Goal: Task Accomplishment & Management: Use online tool/utility

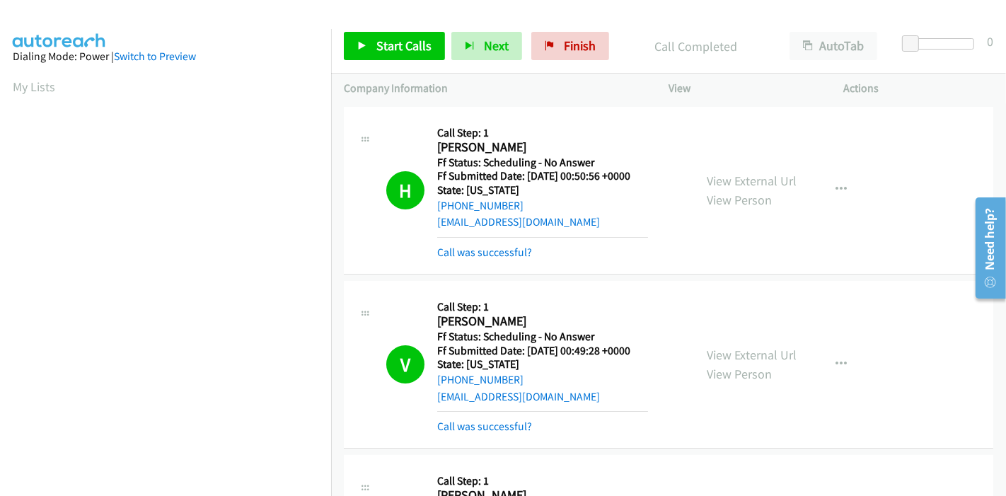
scroll to position [298, 0]
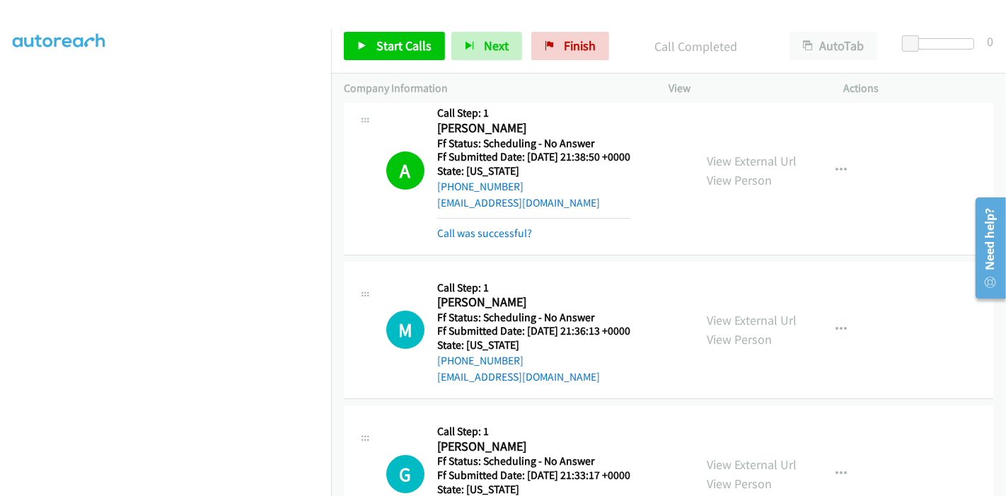
click at [555, 59] on div "Start Calls Pause Next Finish Call Completed AutoTab AutoTab 0" at bounding box center [668, 46] width 675 height 54
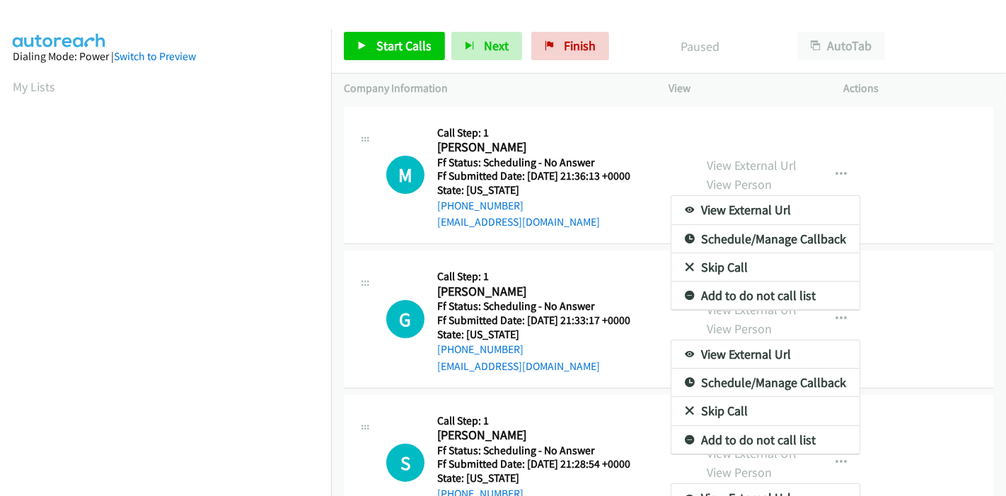
click at [557, 43] on div at bounding box center [503, 248] width 1006 height 496
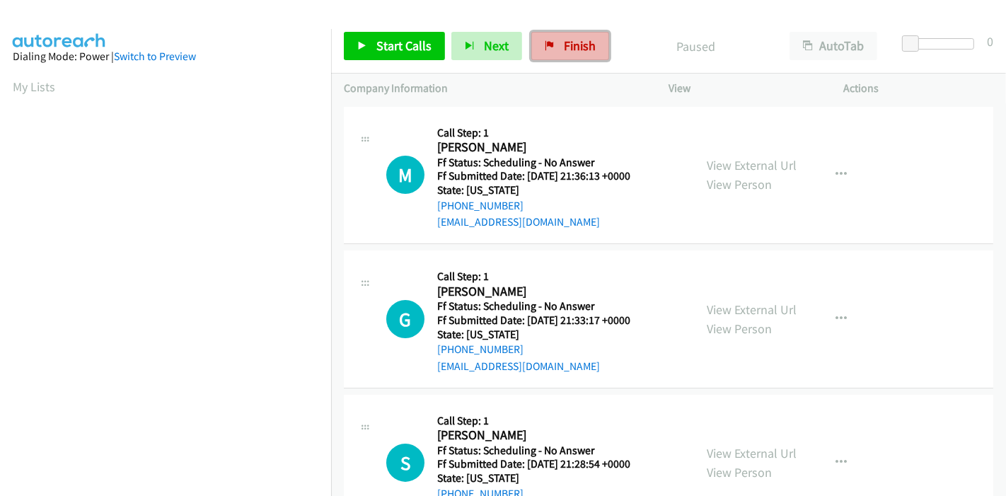
click at [554, 37] on link "Finish" at bounding box center [570, 46] width 78 height 28
click at [406, 50] on span "Start Calls" at bounding box center [403, 45] width 55 height 16
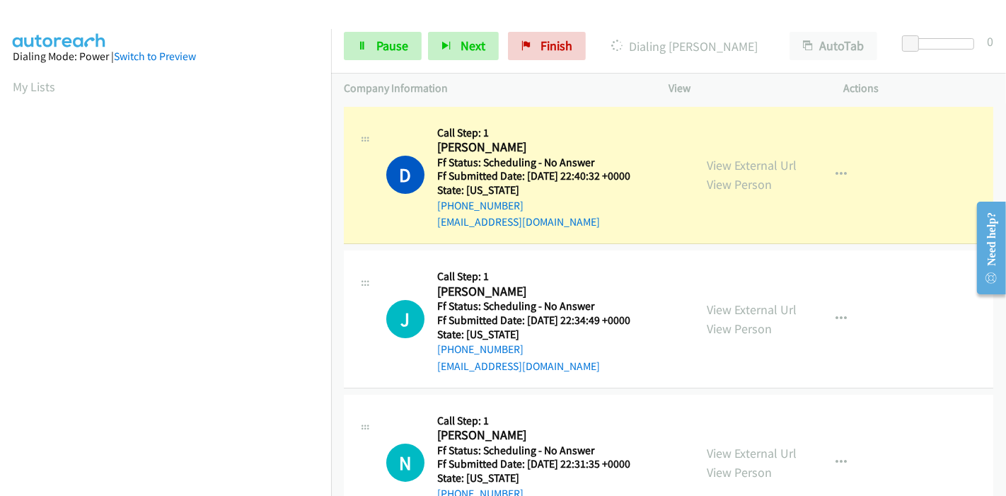
scroll to position [298, 0]
click at [753, 169] on link "View External Url" at bounding box center [752, 165] width 90 height 16
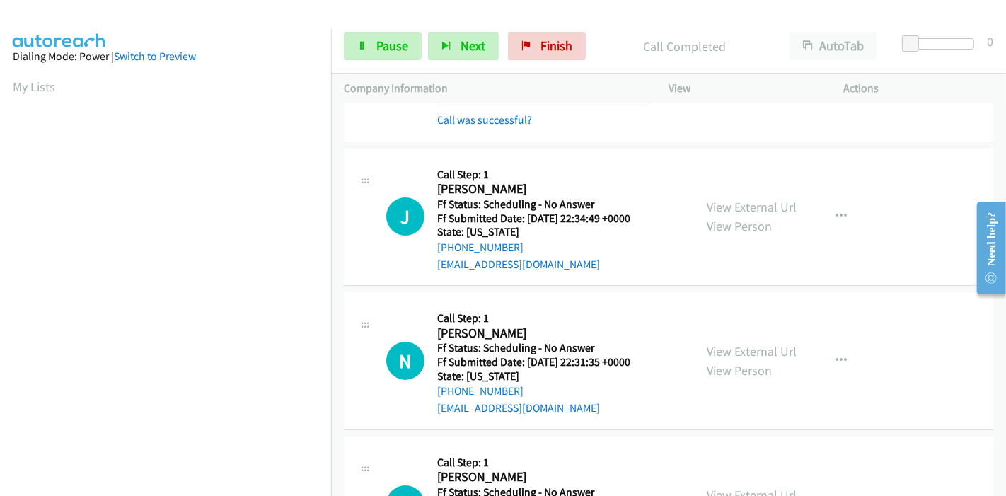
scroll to position [157, 0]
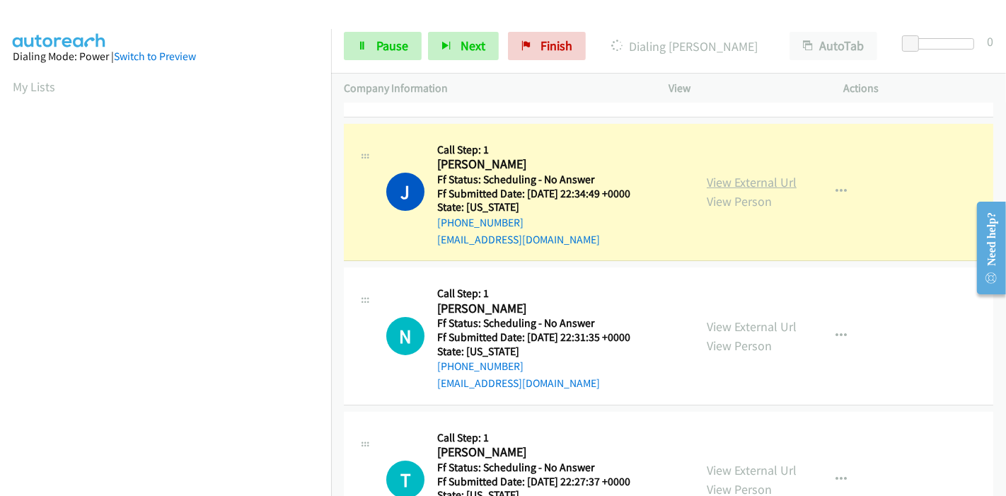
click at [774, 187] on link "View External Url" at bounding box center [752, 182] width 90 height 16
click at [397, 39] on span "Pause" at bounding box center [392, 45] width 32 height 16
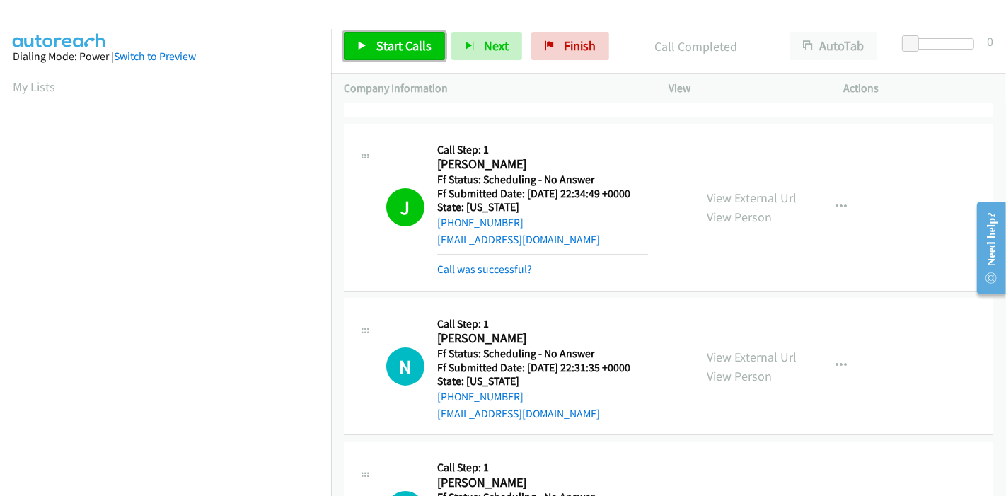
click at [410, 37] on span "Start Calls" at bounding box center [403, 45] width 55 height 16
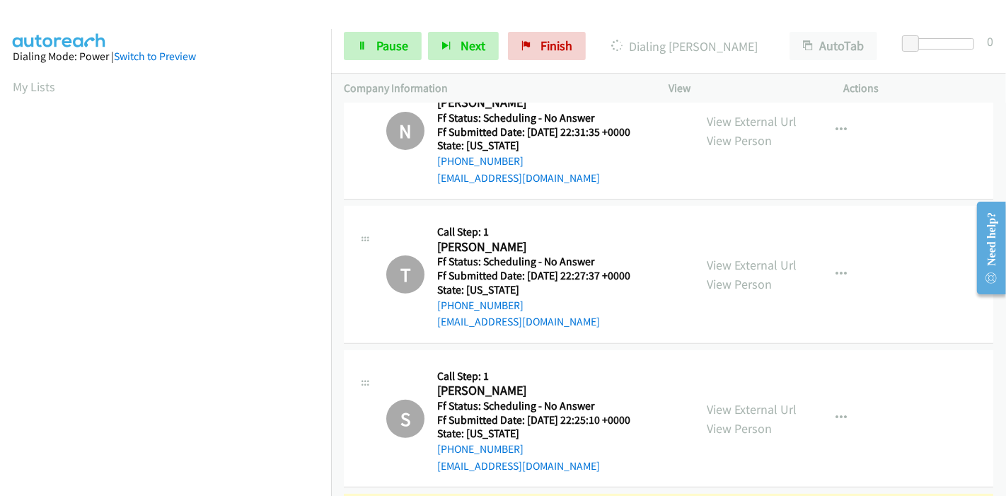
scroll to position [628, 0]
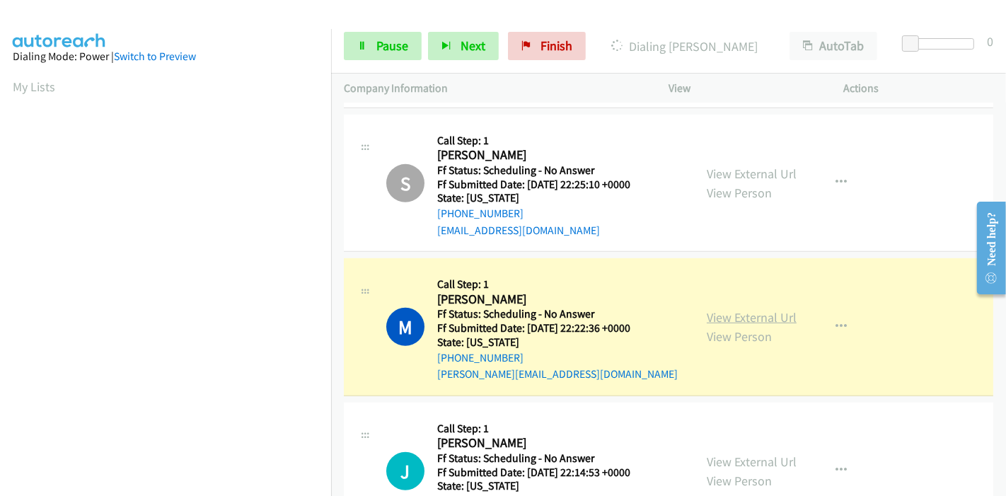
click at [767, 310] on link "View External Url" at bounding box center [752, 317] width 90 height 16
click at [397, 23] on div "Start Calls Pause Next Finish Dialing Maria Olivares AutoTab AutoTab 0" at bounding box center [668, 46] width 675 height 54
click at [383, 40] on span "Pause" at bounding box center [392, 45] width 32 height 16
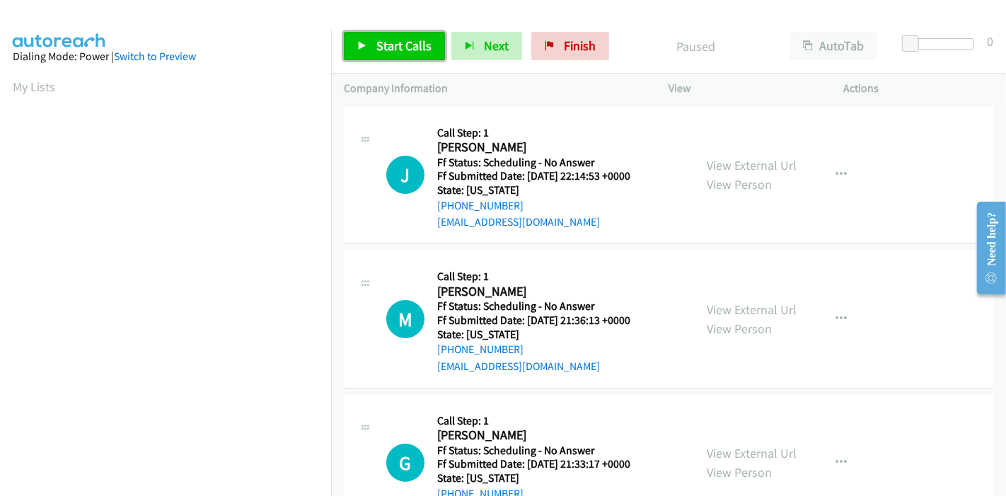
click at [400, 45] on span "Start Calls" at bounding box center [403, 45] width 55 height 16
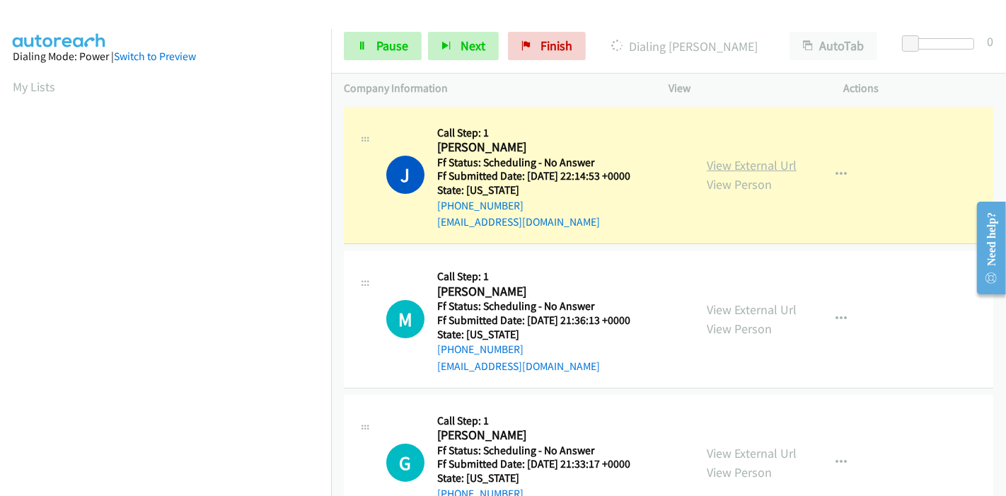
click at [761, 165] on link "View External Url" at bounding box center [752, 165] width 90 height 16
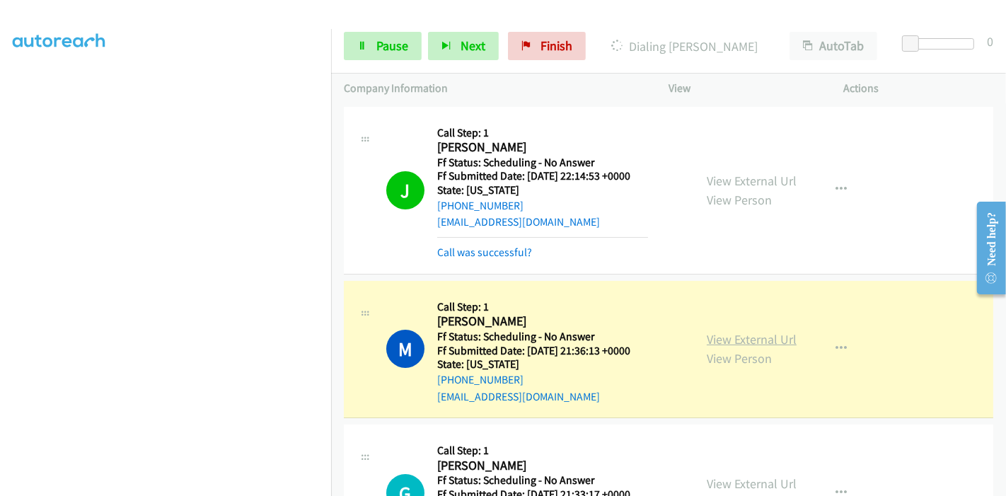
click at [721, 336] on link "View External Url" at bounding box center [752, 339] width 90 height 16
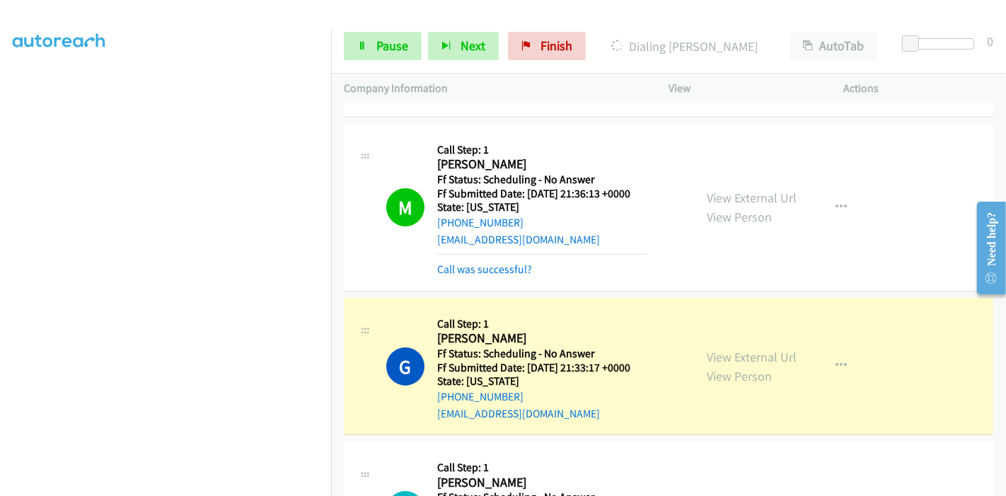
scroll to position [314, 0]
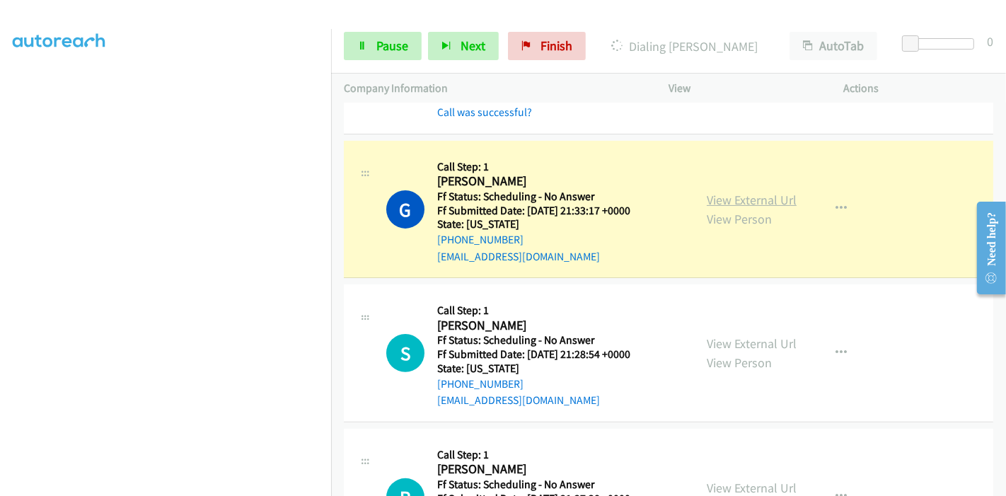
click at [741, 197] on link "View External Url" at bounding box center [752, 200] width 90 height 16
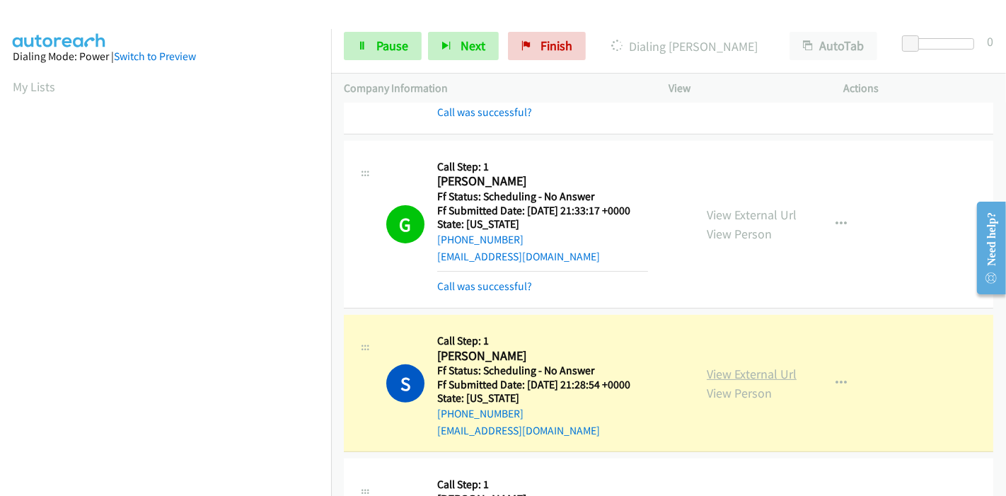
click at [707, 373] on link "View External Url" at bounding box center [752, 374] width 90 height 16
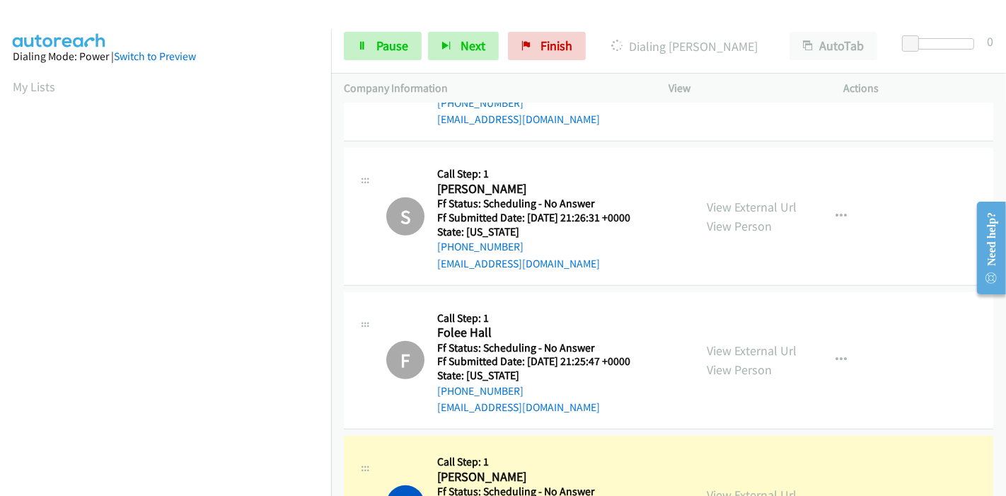
scroll to position [1178, 0]
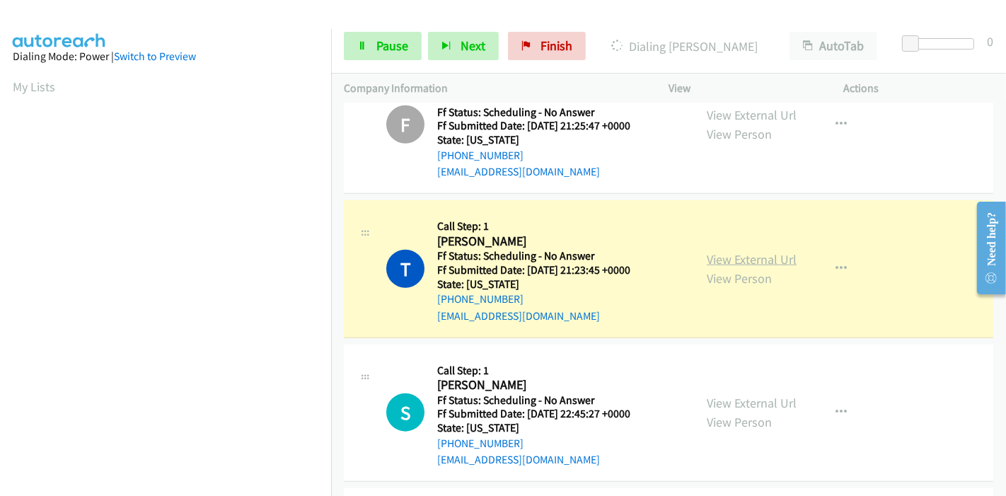
click at [779, 255] on link "View External Url" at bounding box center [752, 259] width 90 height 16
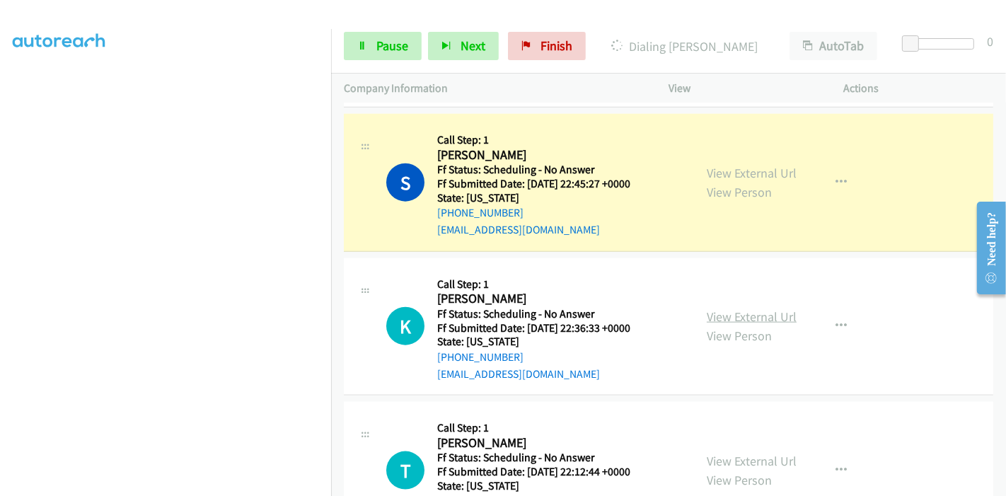
scroll to position [1415, 0]
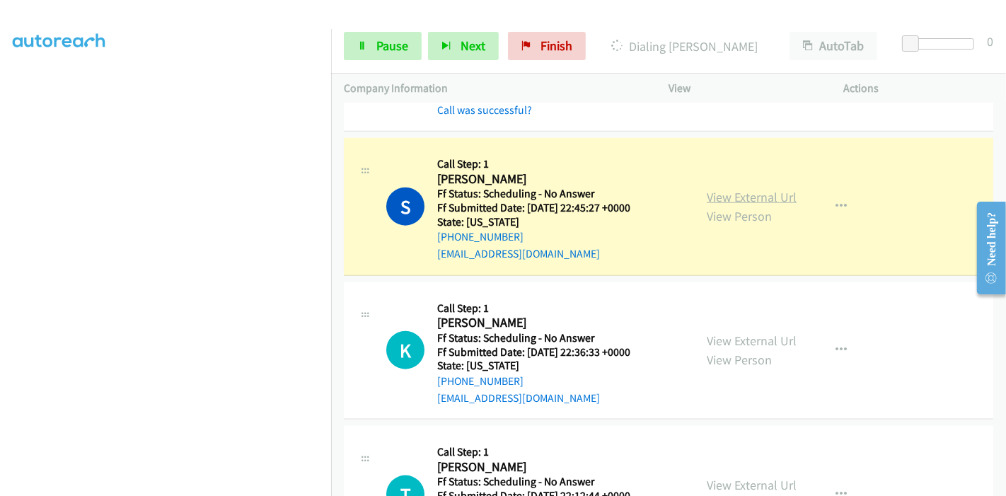
click at [732, 195] on link "View External Url" at bounding box center [752, 197] width 90 height 16
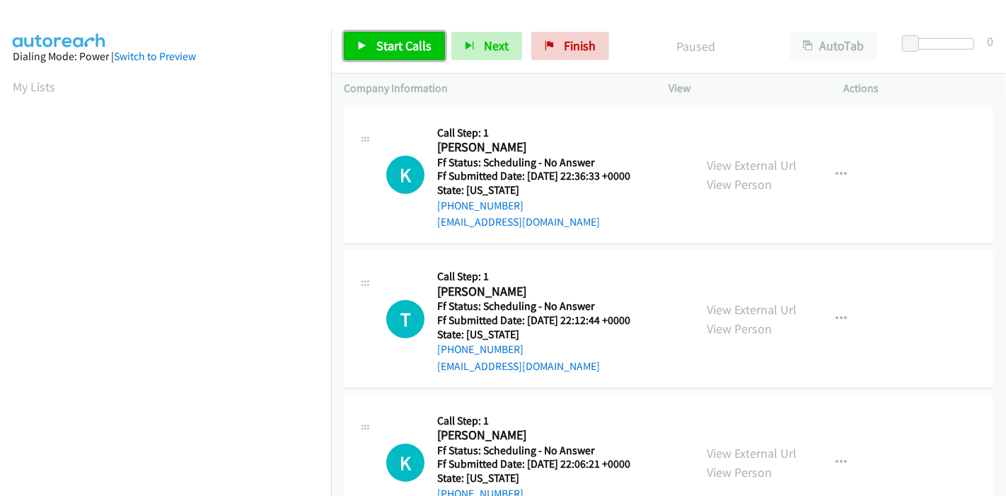
click at [388, 37] on span "Start Calls" at bounding box center [403, 45] width 55 height 16
click at [388, 53] on span "Start Calls" at bounding box center [403, 45] width 55 height 16
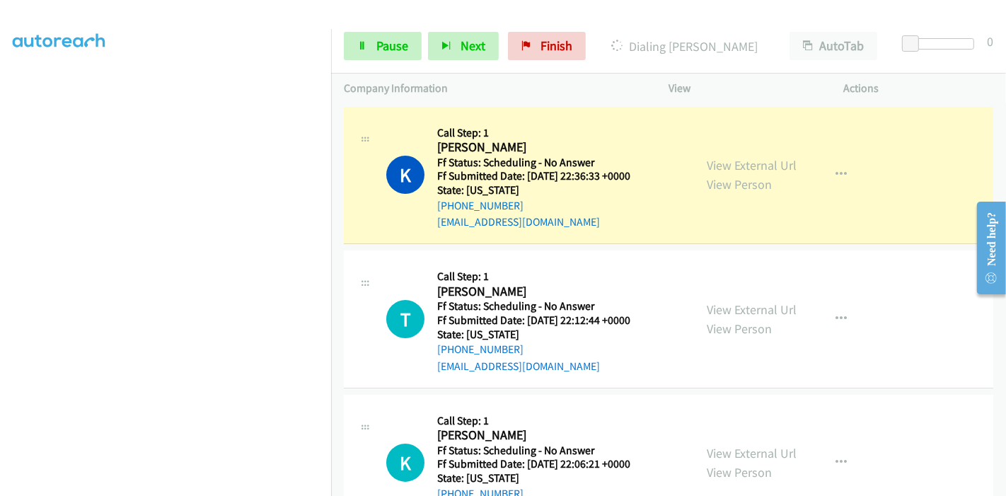
scroll to position [298, 0]
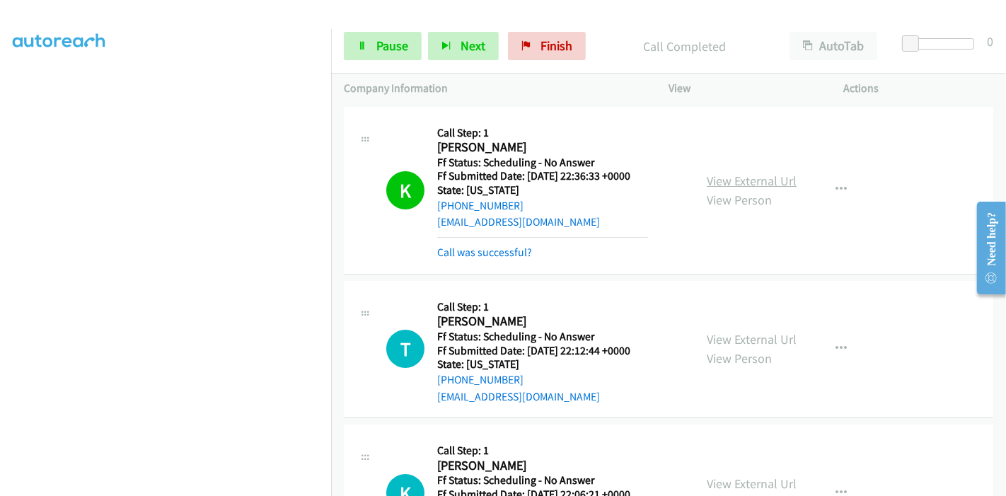
click at [750, 164] on div "View External Url View Person View External Url Email Schedule/Manage Callback …" at bounding box center [788, 190] width 188 height 141
click at [747, 173] on link "View External Url" at bounding box center [752, 181] width 90 height 16
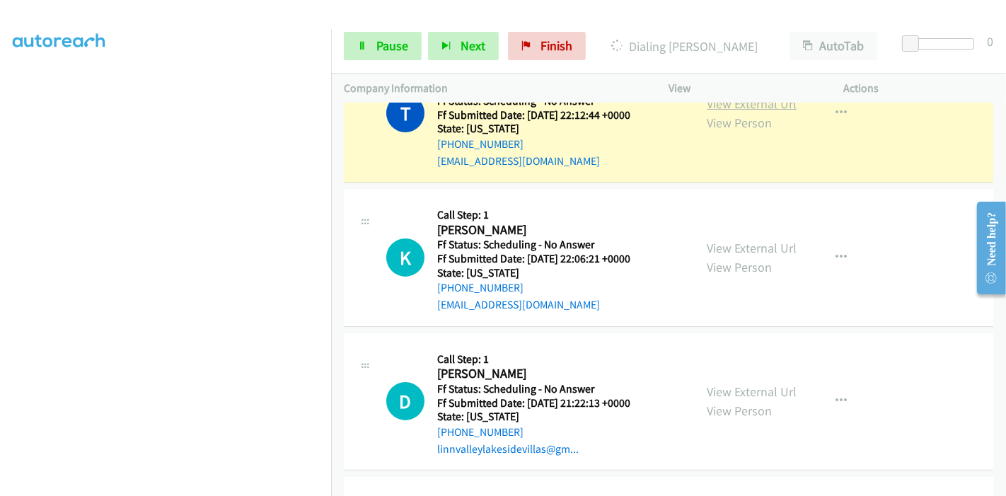
scroll to position [157, 0]
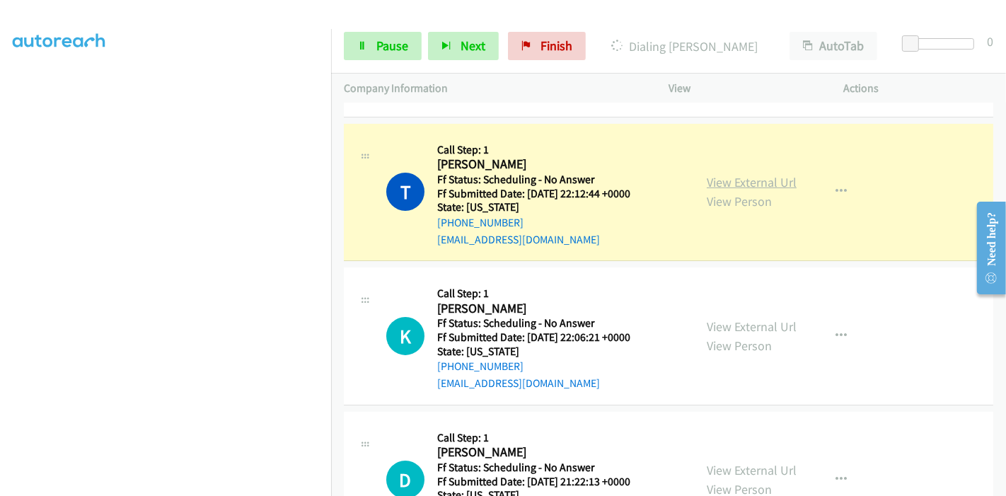
click at [759, 177] on link "View External Url" at bounding box center [752, 182] width 90 height 16
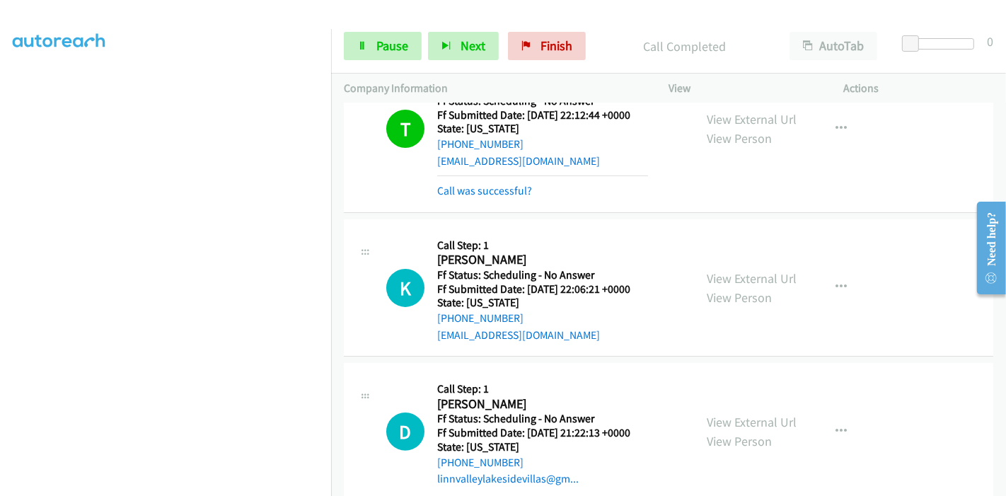
scroll to position [220, 0]
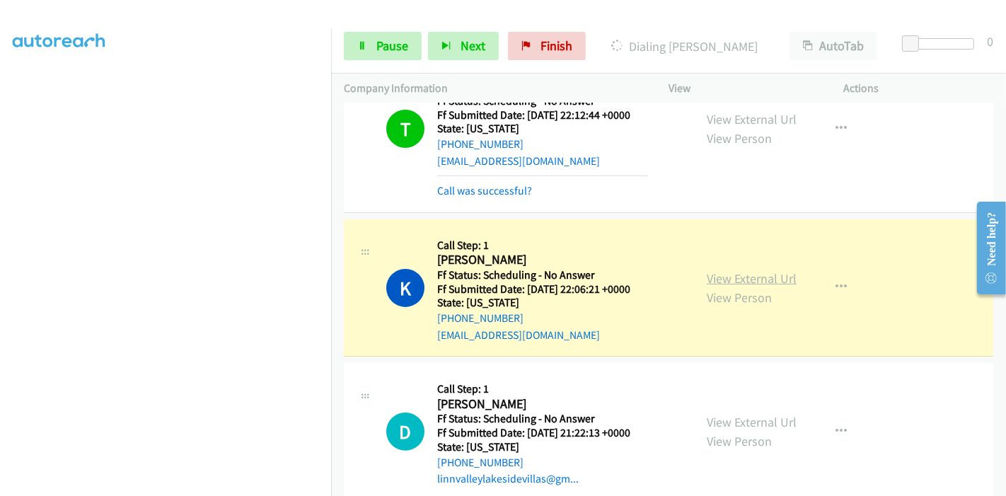
click at [738, 277] on link "View External Url" at bounding box center [752, 278] width 90 height 16
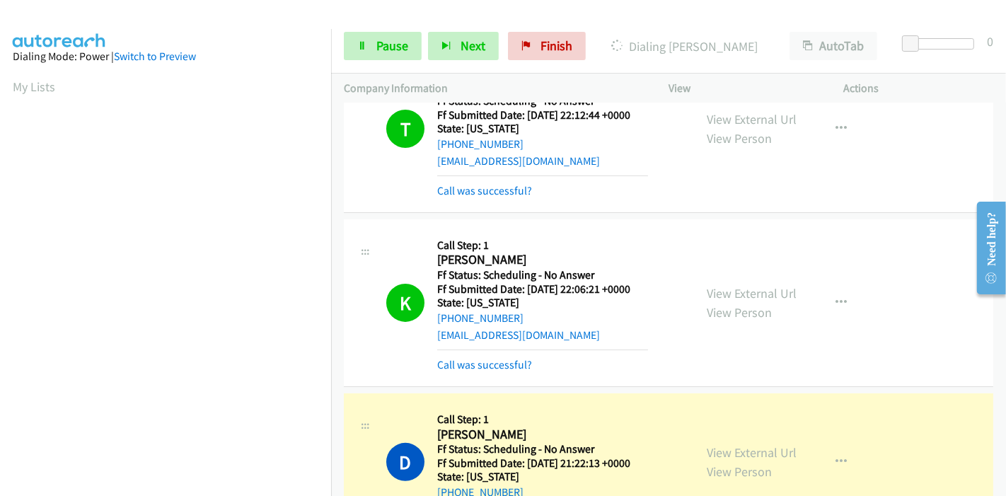
scroll to position [314, 0]
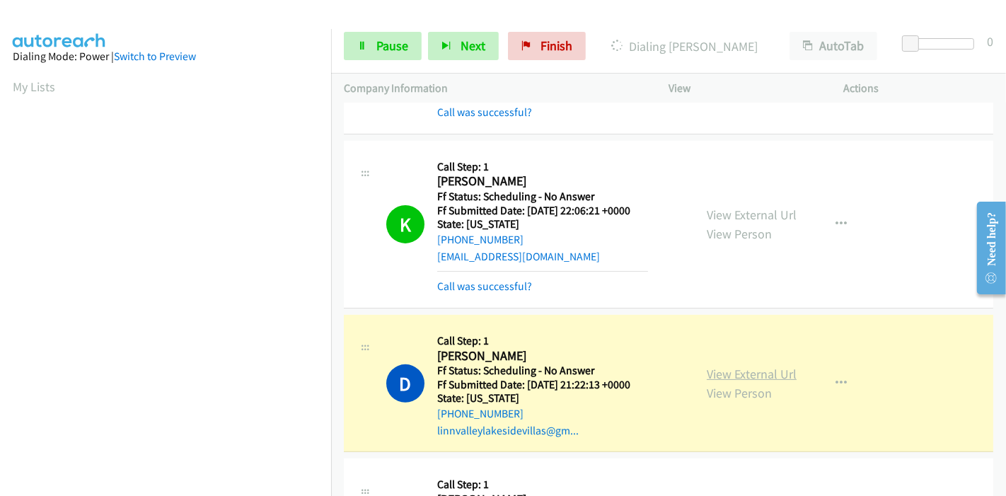
click at [721, 371] on link "View External Url" at bounding box center [752, 374] width 90 height 16
click at [368, 51] on link "Pause" at bounding box center [383, 46] width 78 height 28
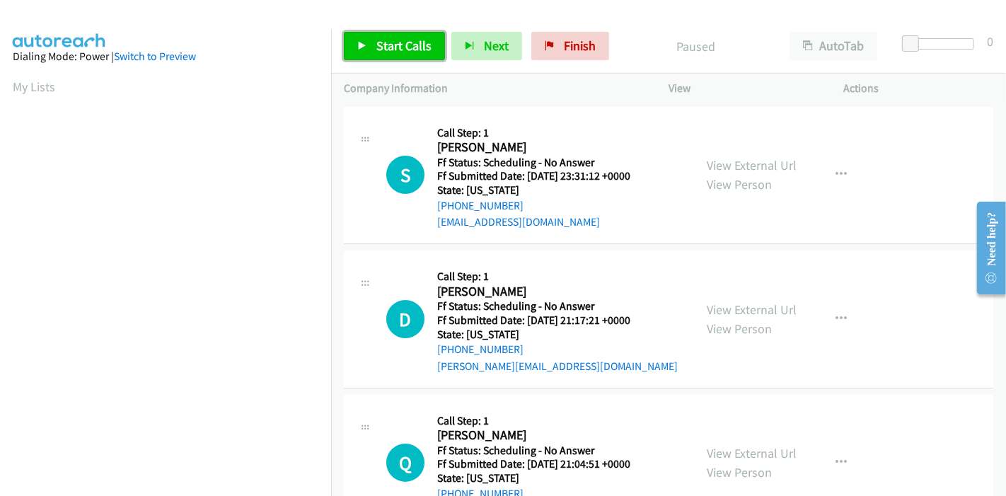
click at [393, 43] on span "Start Calls" at bounding box center [403, 45] width 55 height 16
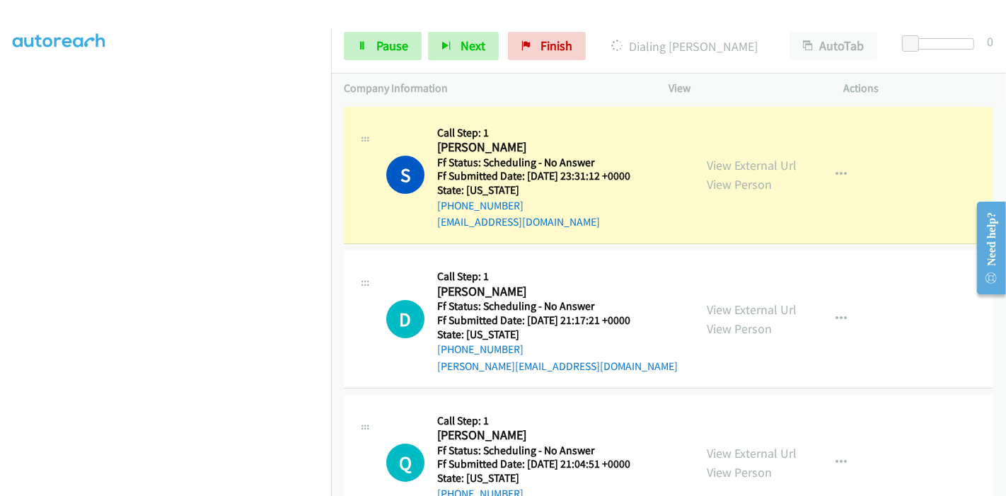
scroll to position [298, 0]
click at [765, 165] on link "View External Url" at bounding box center [752, 165] width 90 height 16
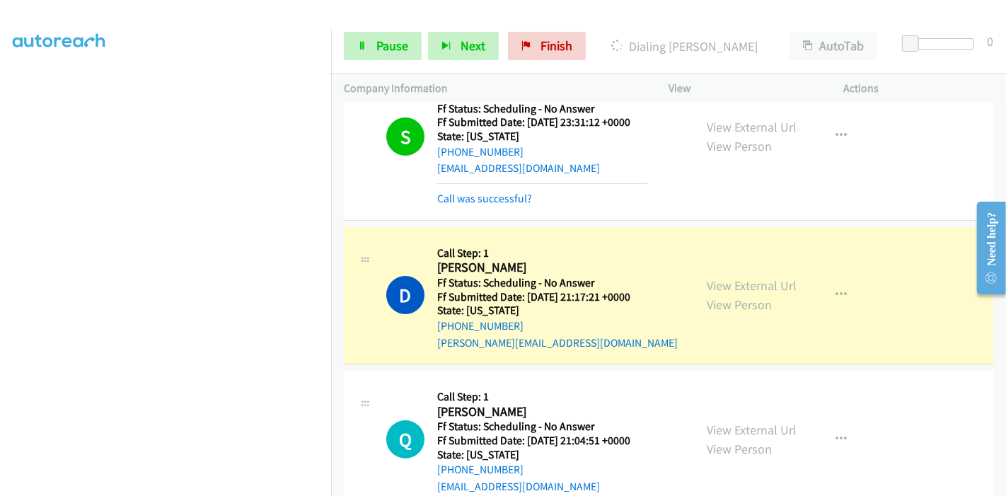
scroll to position [79, 0]
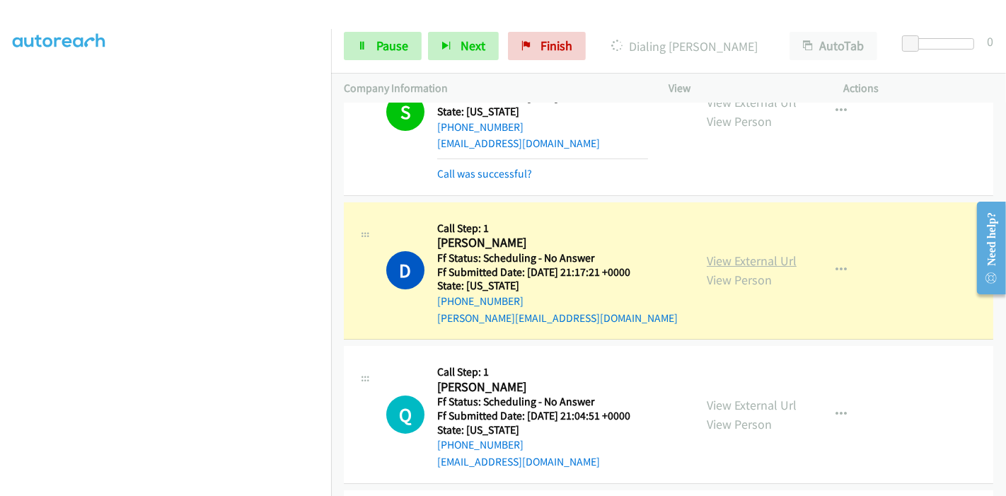
click at [707, 263] on link "View External Url" at bounding box center [752, 260] width 90 height 16
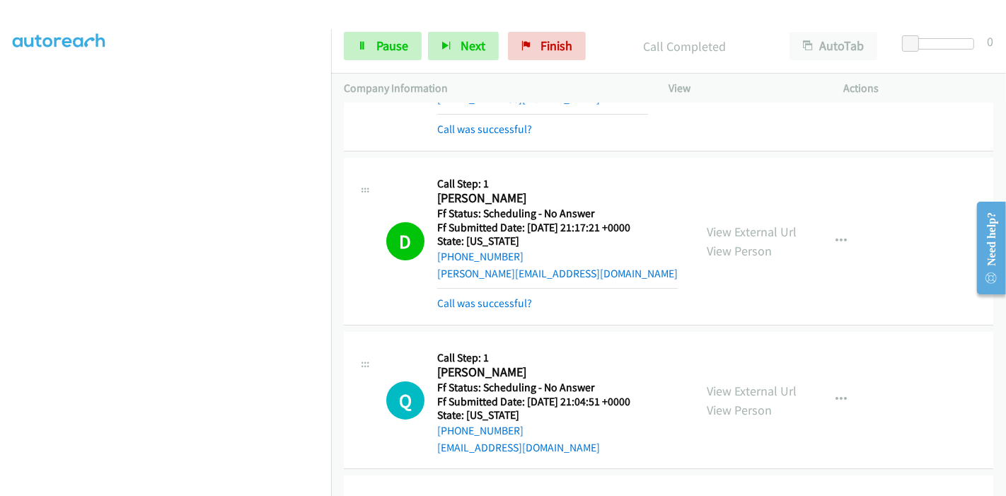
scroll to position [157, 0]
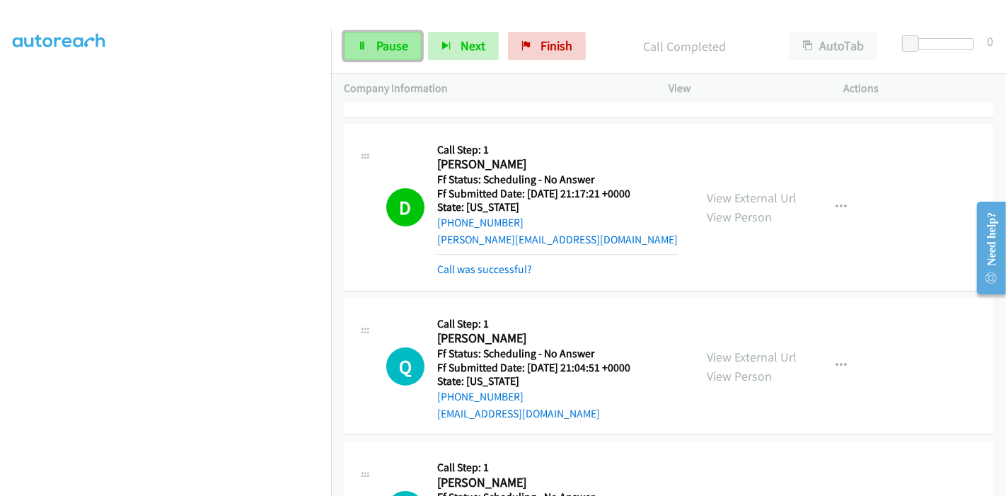
click at [383, 54] on link "Pause" at bounding box center [383, 46] width 78 height 28
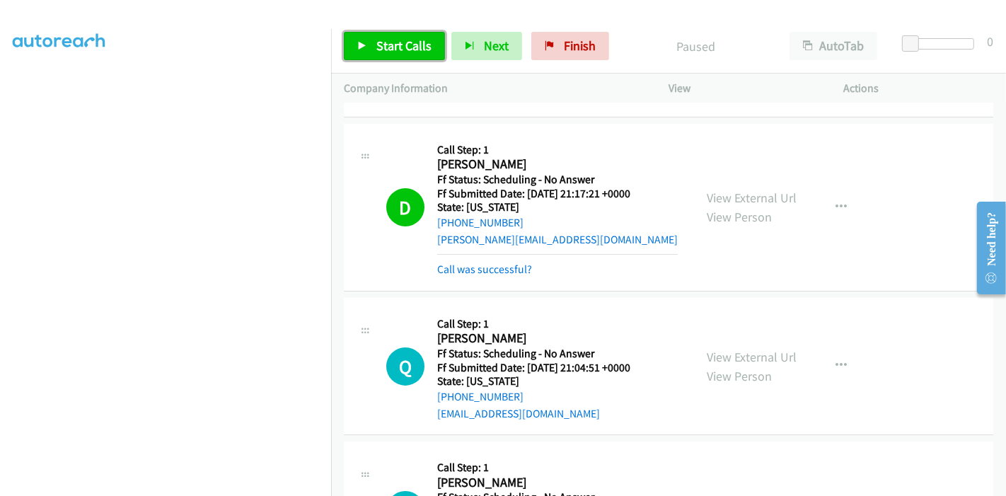
click at [383, 54] on link "Start Calls" at bounding box center [394, 46] width 101 height 28
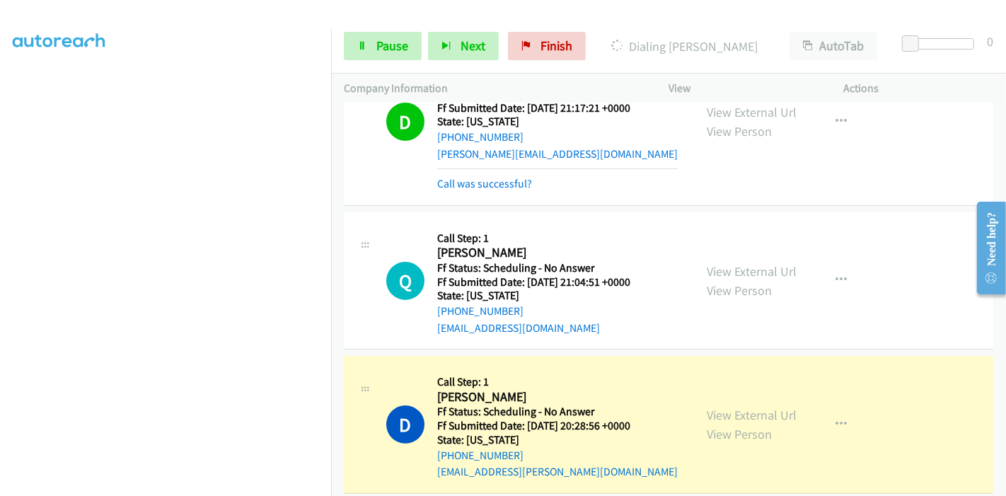
scroll to position [393, 0]
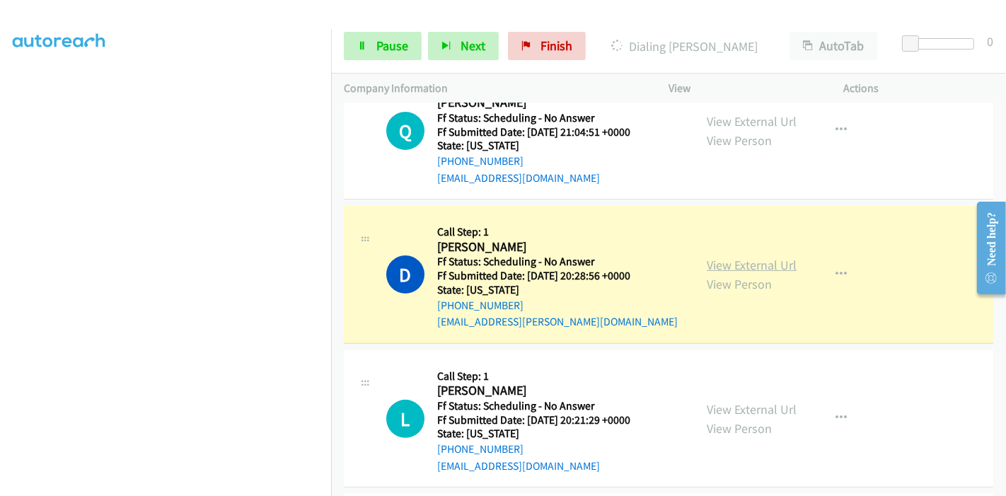
click at [750, 265] on link "View External Url" at bounding box center [752, 265] width 90 height 16
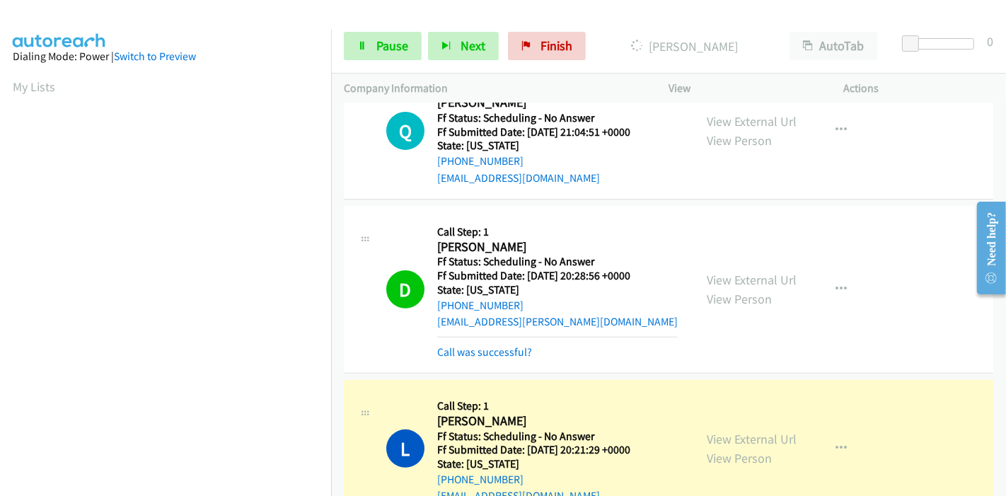
scroll to position [628, 0]
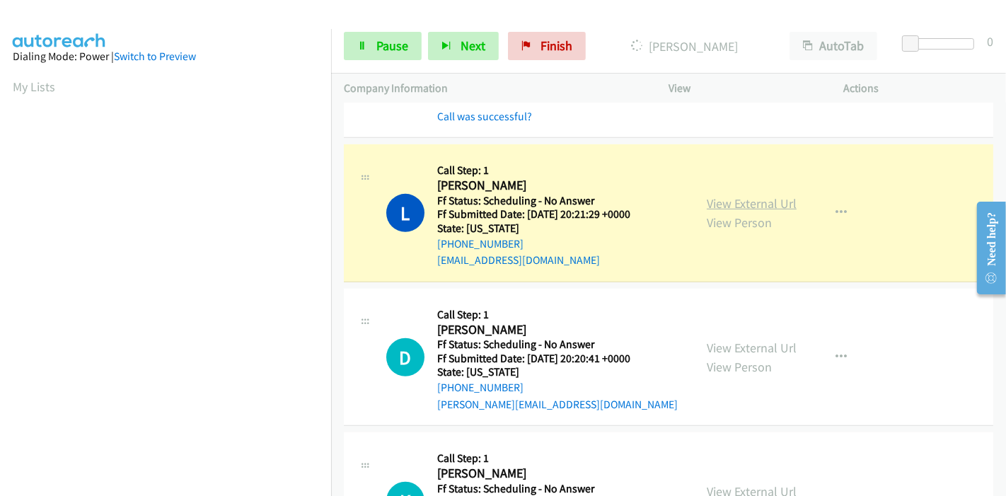
click at [763, 199] on link "View External Url" at bounding box center [752, 203] width 90 height 16
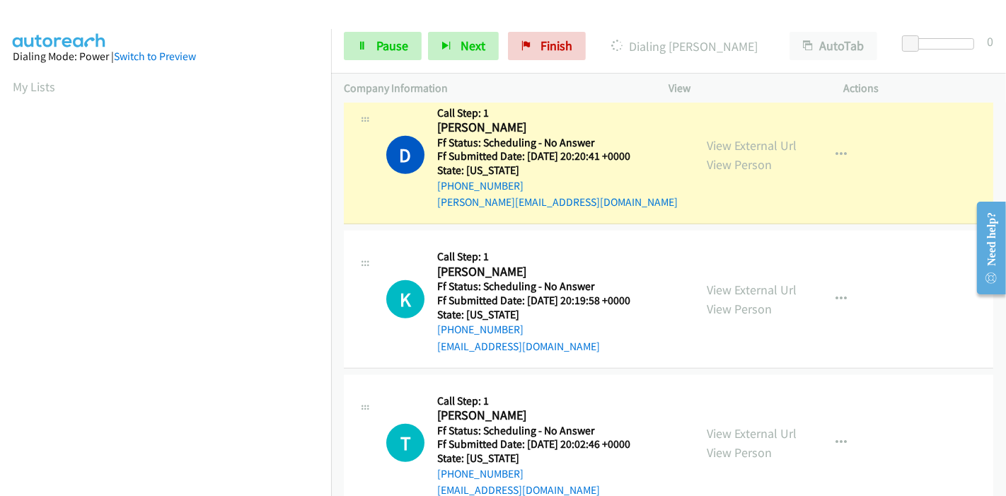
scroll to position [864, 0]
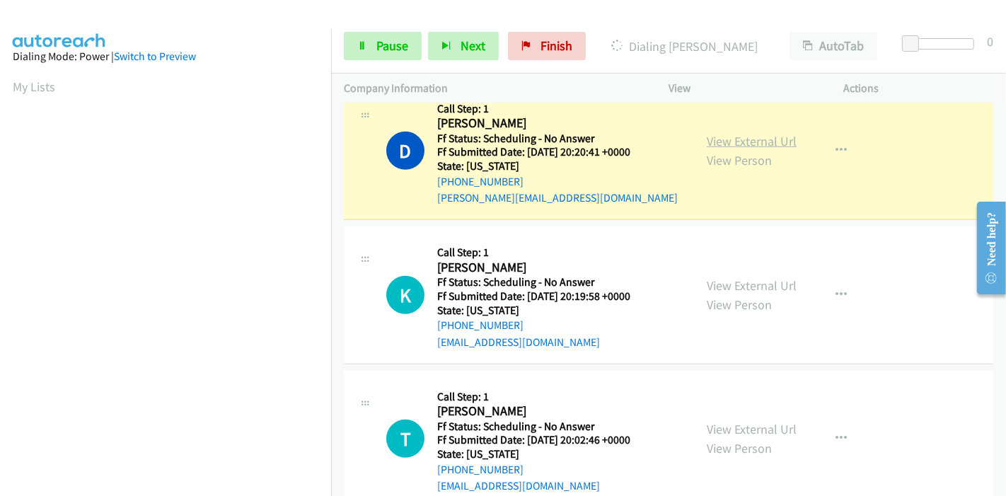
click at [748, 134] on link "View External Url" at bounding box center [752, 141] width 90 height 16
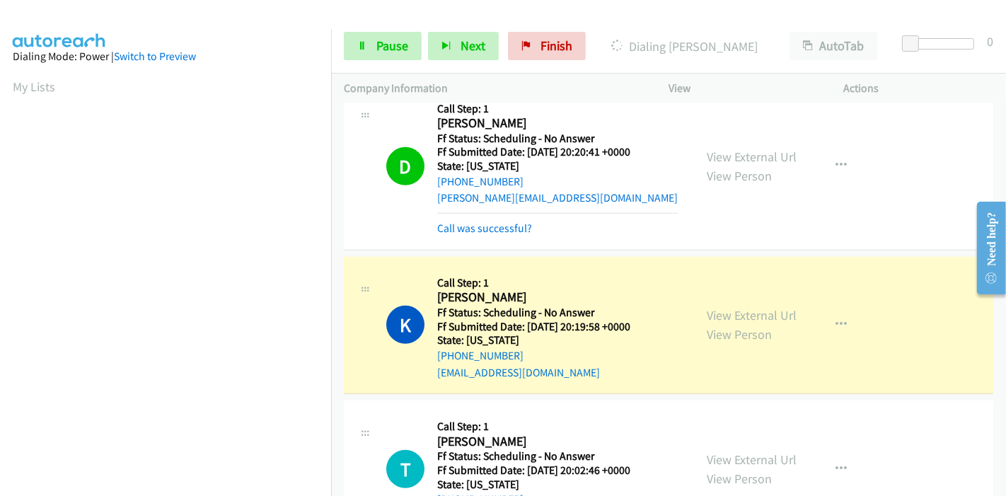
scroll to position [943, 0]
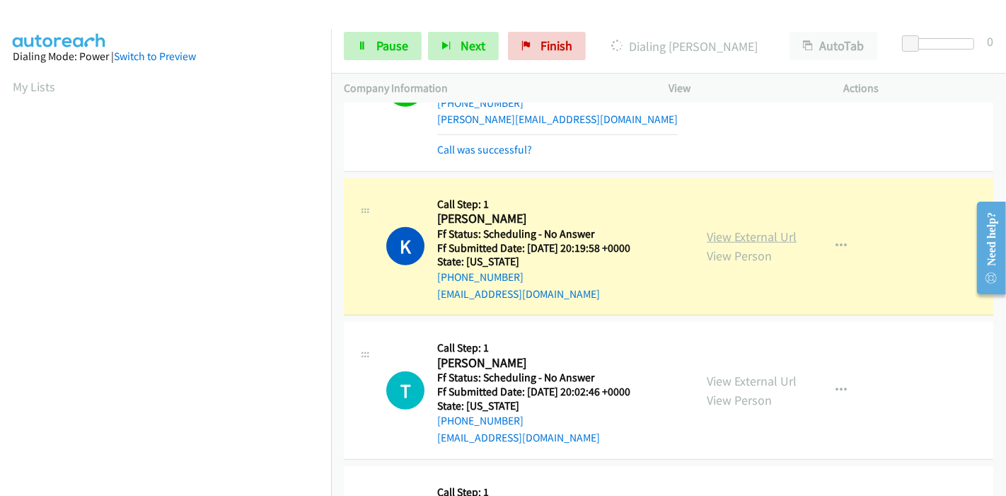
click at [707, 230] on link "View External Url" at bounding box center [752, 236] width 90 height 16
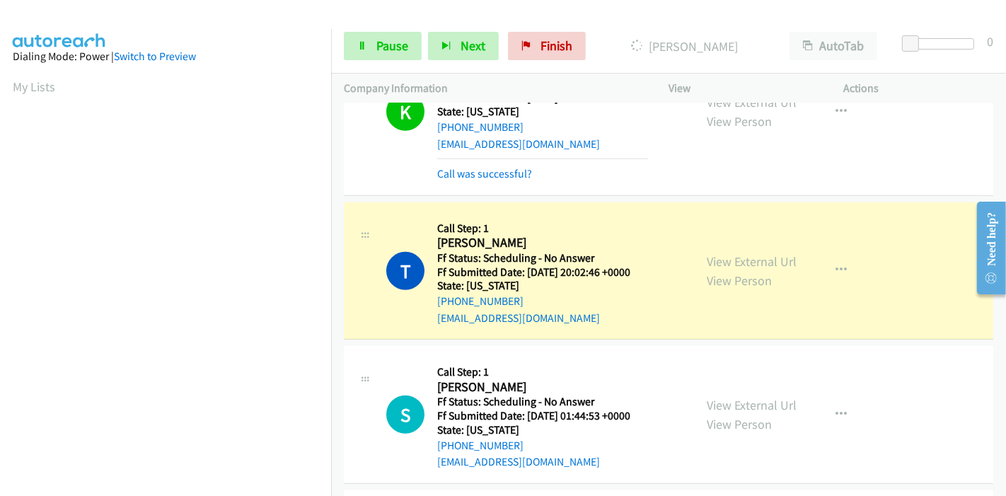
scroll to position [1100, 0]
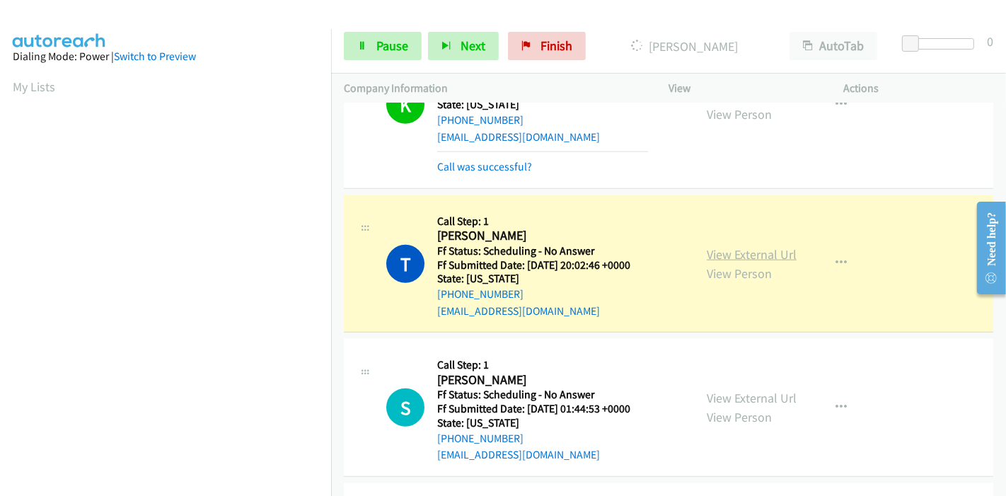
click at [716, 246] on link "View External Url" at bounding box center [752, 254] width 90 height 16
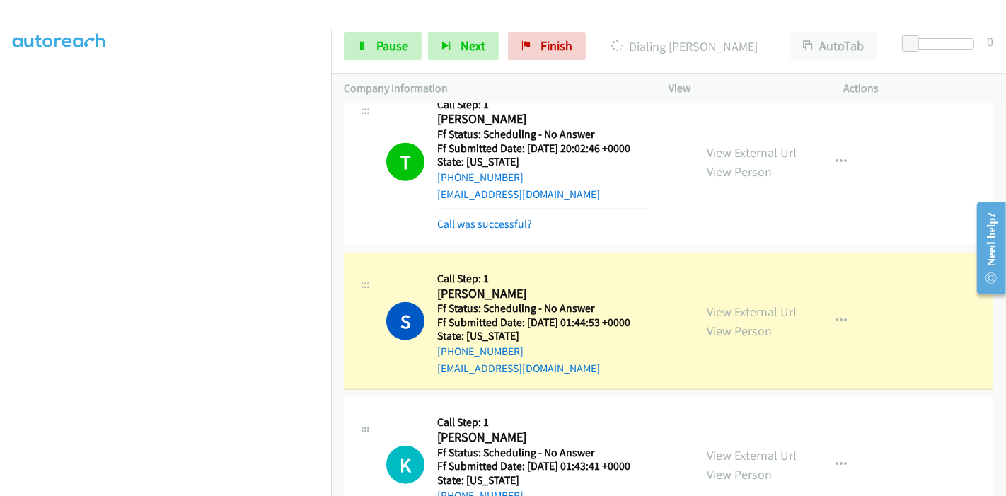
scroll to position [1335, 0]
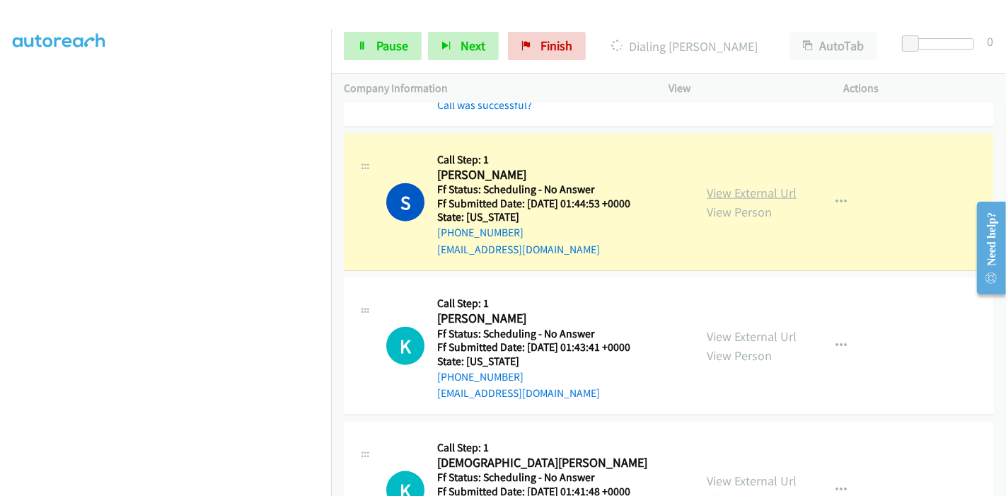
click at [709, 185] on link "View External Url" at bounding box center [752, 193] width 90 height 16
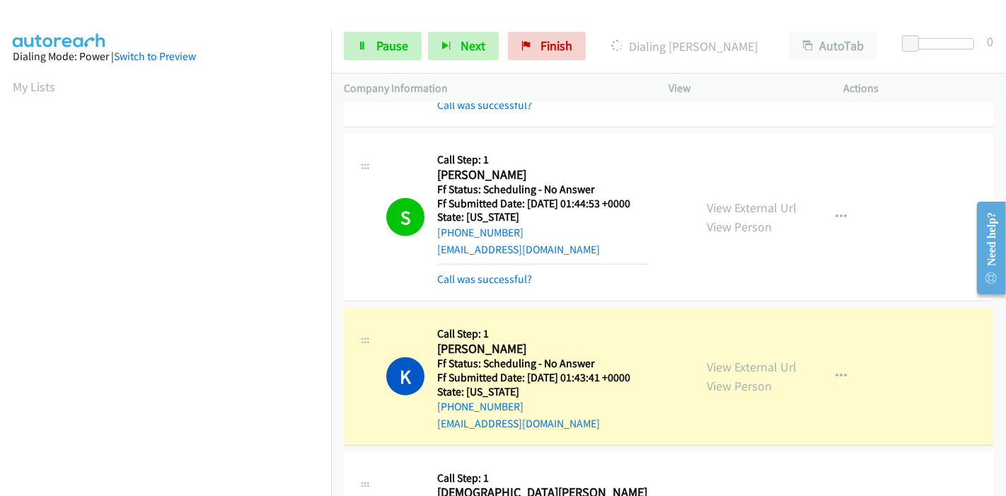
scroll to position [1493, 0]
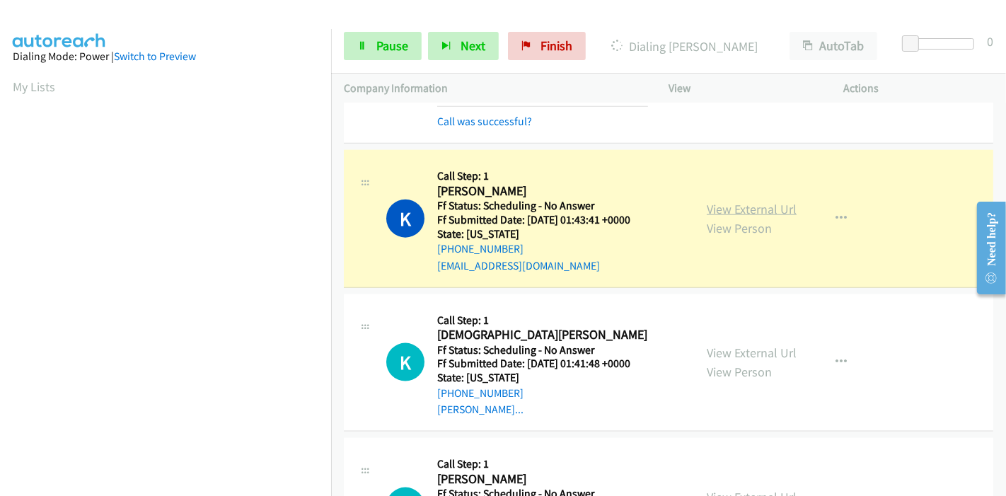
click at [762, 204] on link "View External Url" at bounding box center [752, 209] width 90 height 16
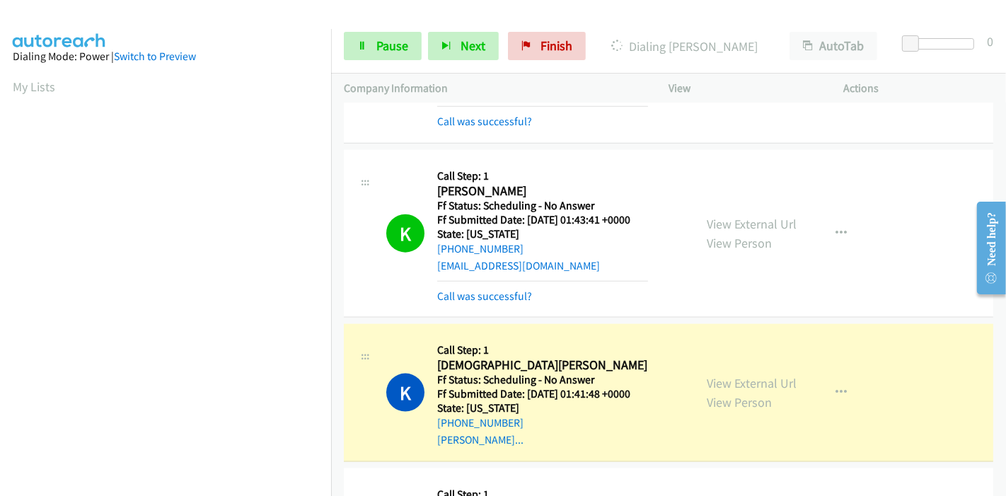
scroll to position [298, 0]
click at [390, 51] on span "Pause" at bounding box center [392, 45] width 32 height 16
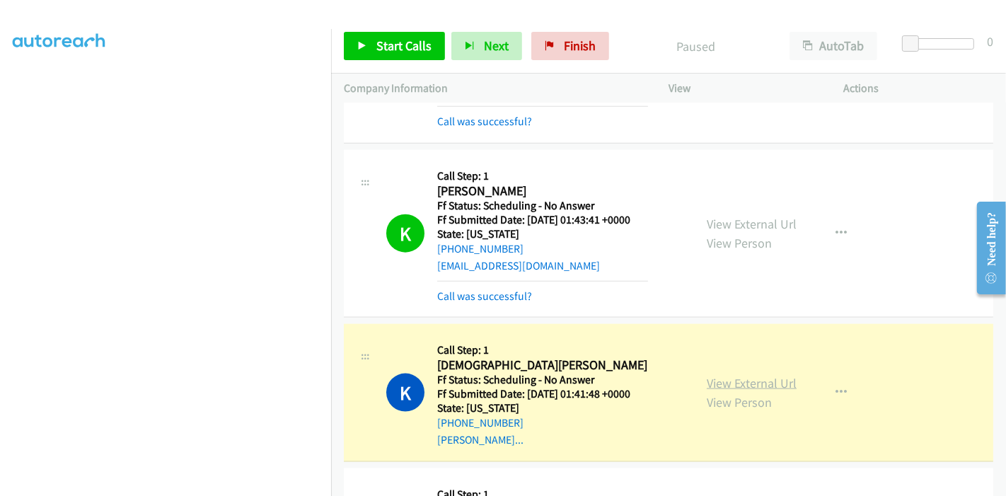
click at [727, 376] on link "View External Url" at bounding box center [752, 383] width 90 height 16
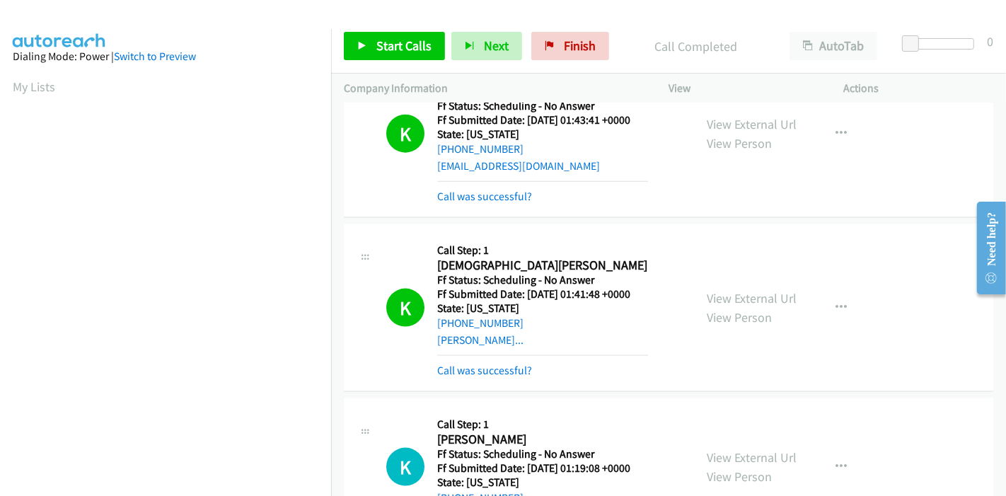
scroll to position [1650, 0]
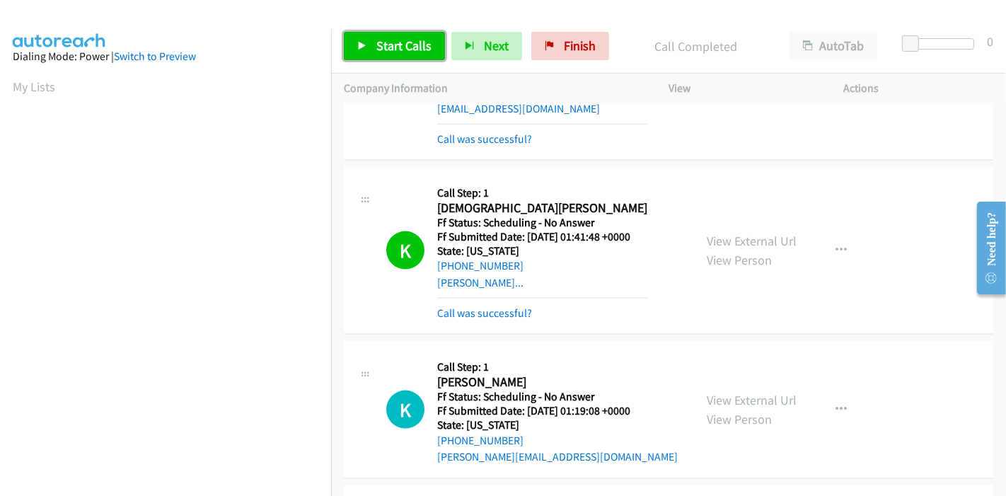
click at [390, 54] on link "Start Calls" at bounding box center [394, 46] width 101 height 28
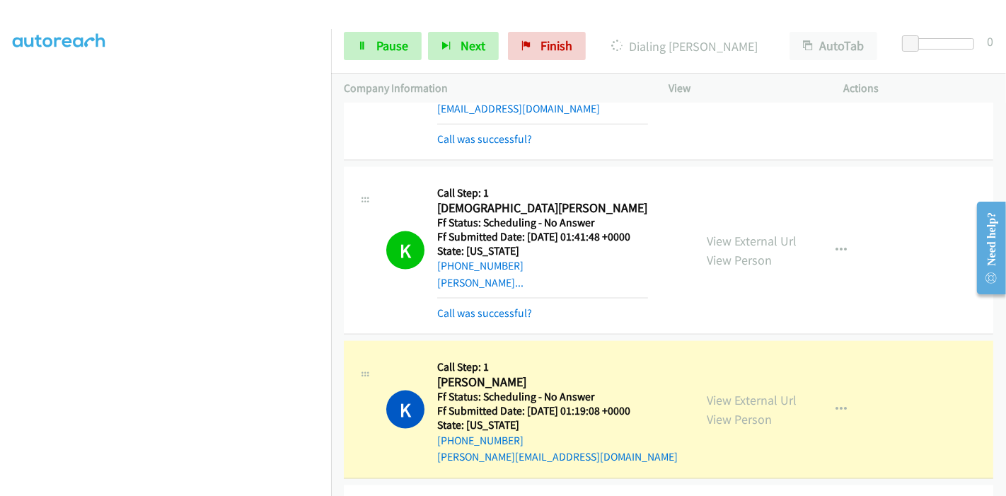
scroll to position [0, 0]
click at [725, 393] on link "View External Url" at bounding box center [752, 400] width 90 height 16
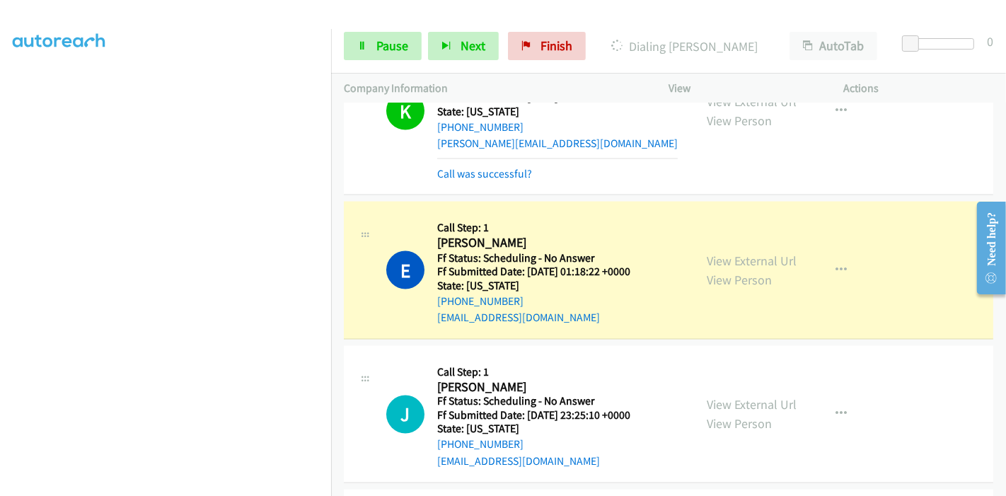
scroll to position [1964, 0]
click at [726, 258] on link "View External Url" at bounding box center [752, 260] width 90 height 16
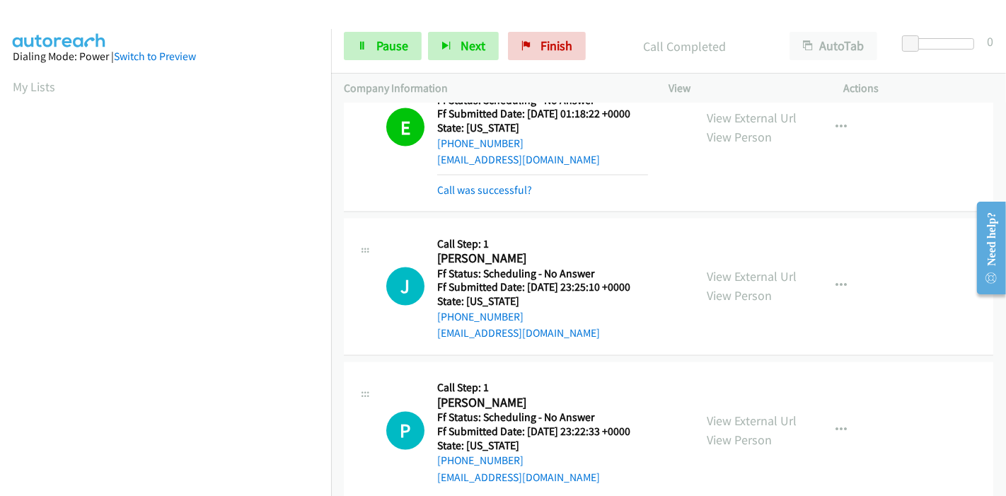
scroll to position [2122, 0]
click at [751, 272] on link "View External Url" at bounding box center [752, 276] width 90 height 16
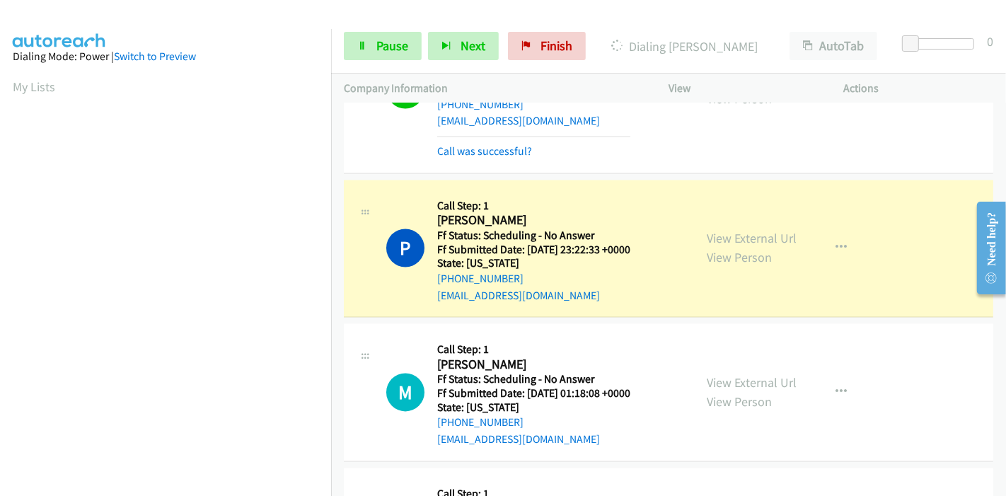
scroll to position [2357, 0]
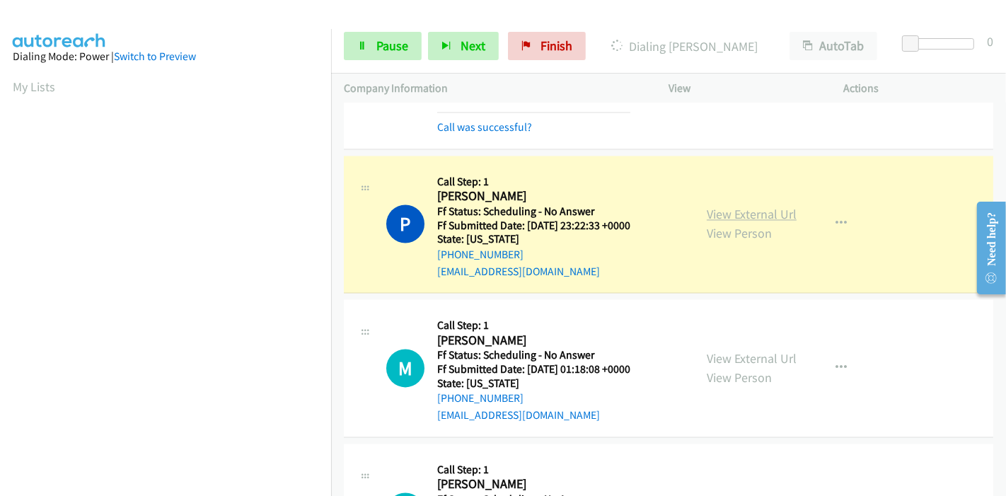
click at [781, 209] on link "View External Url" at bounding box center [752, 215] width 90 height 16
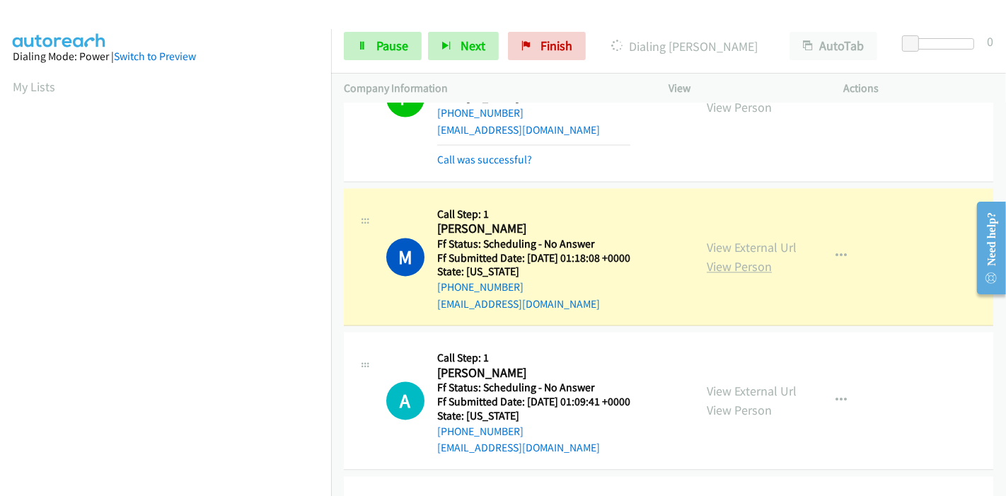
scroll to position [2514, 0]
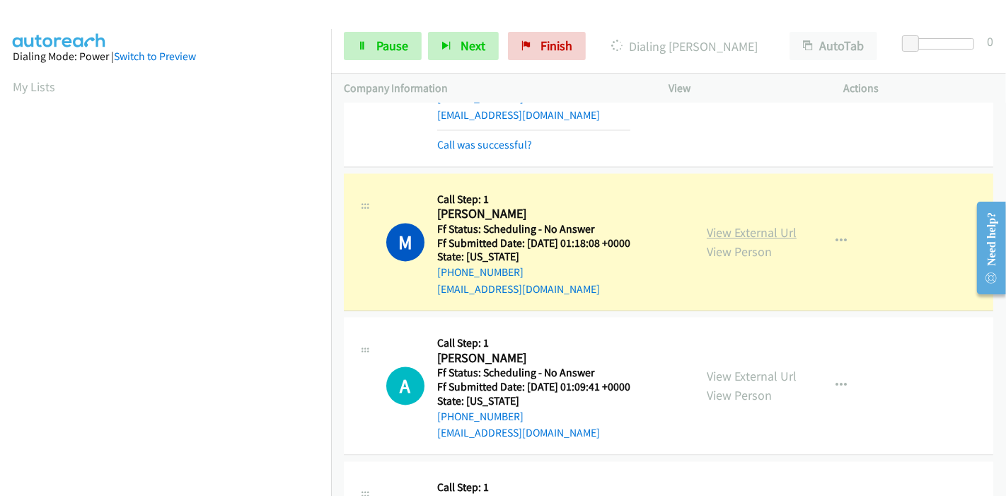
click at [741, 227] on link "View External Url" at bounding box center [752, 232] width 90 height 16
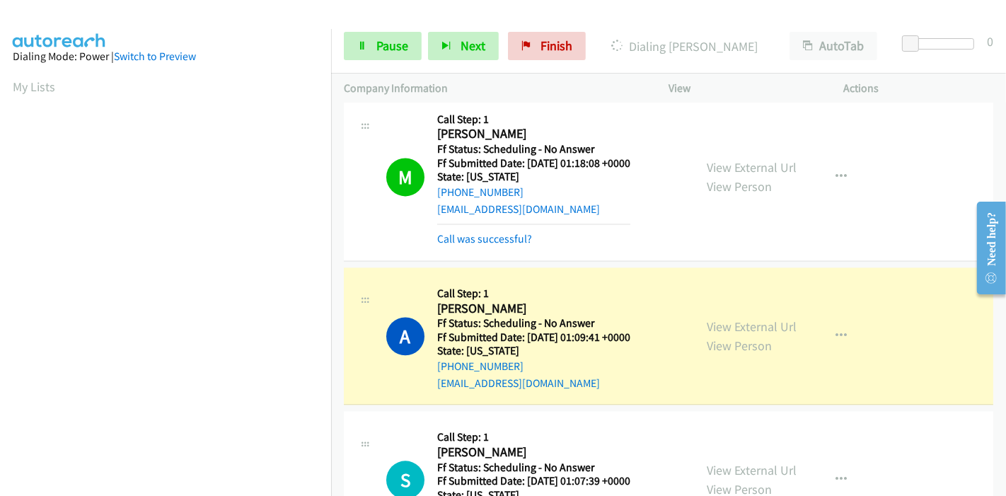
scroll to position [2750, 0]
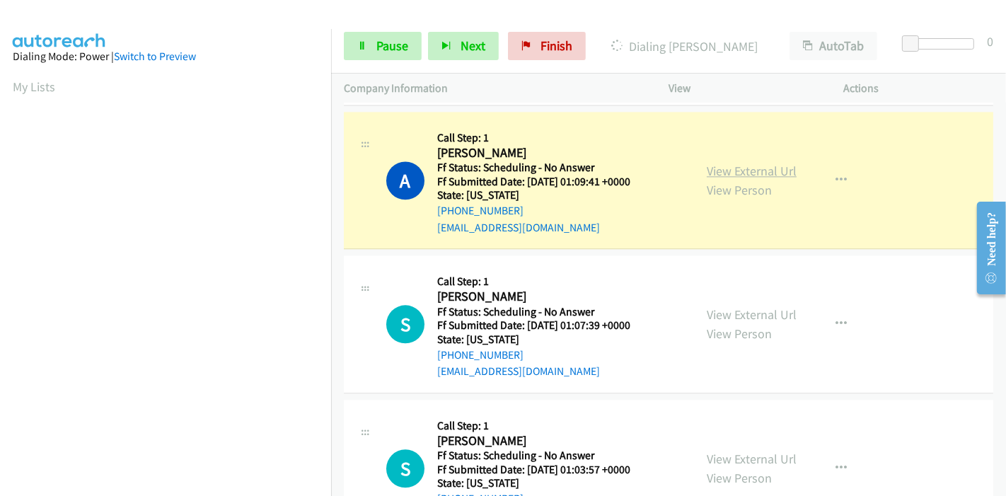
click at [760, 163] on link "View External Url" at bounding box center [752, 171] width 90 height 16
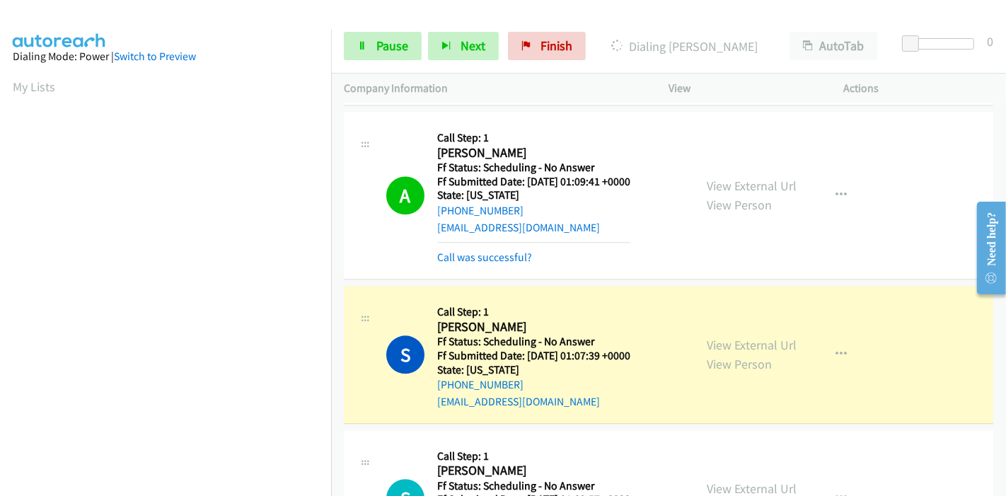
scroll to position [298, 0]
click at [723, 337] on link "View External Url" at bounding box center [752, 345] width 90 height 16
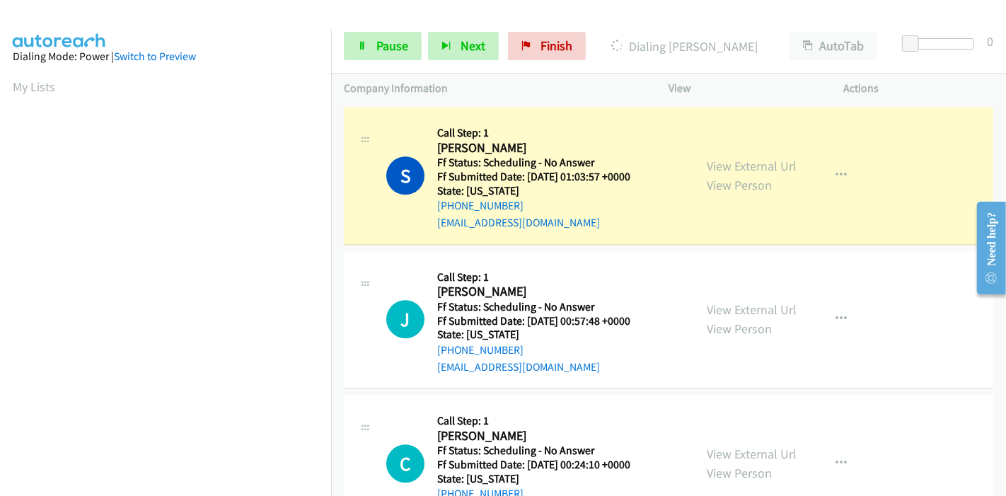
scroll to position [3143, 0]
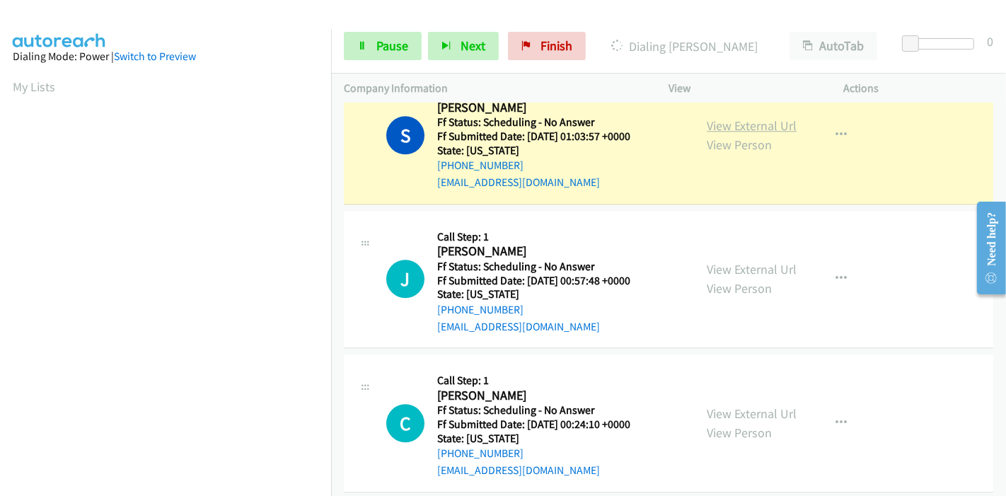
click at [779, 120] on link "View External Url" at bounding box center [752, 125] width 90 height 16
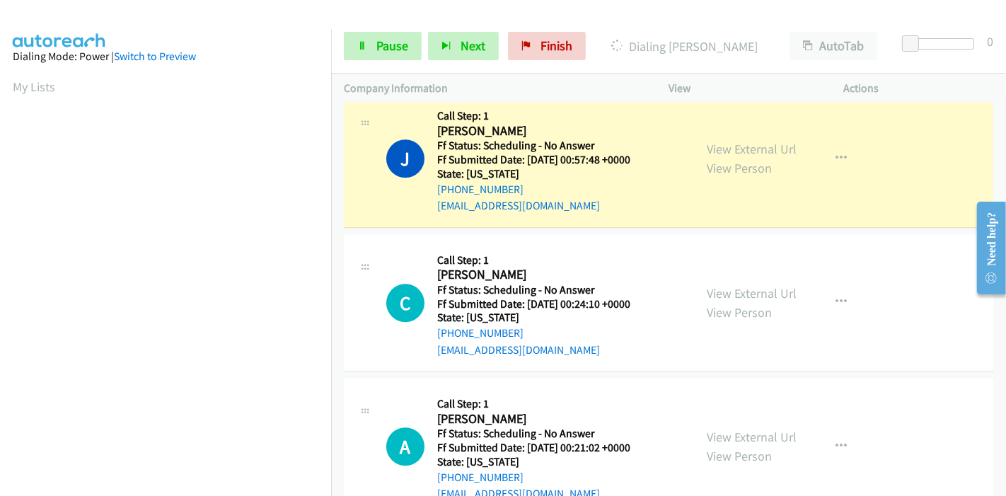
scroll to position [3300, 0]
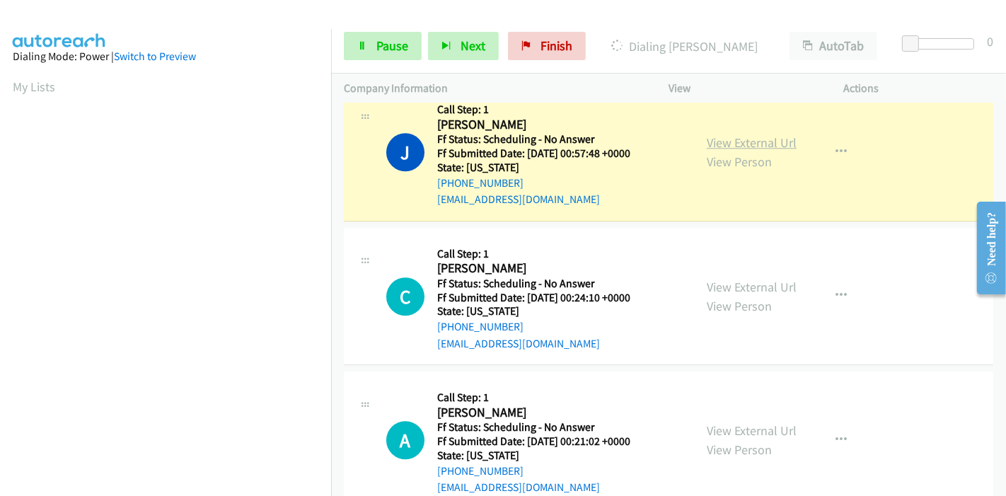
click at [764, 134] on link "View External Url" at bounding box center [752, 142] width 90 height 16
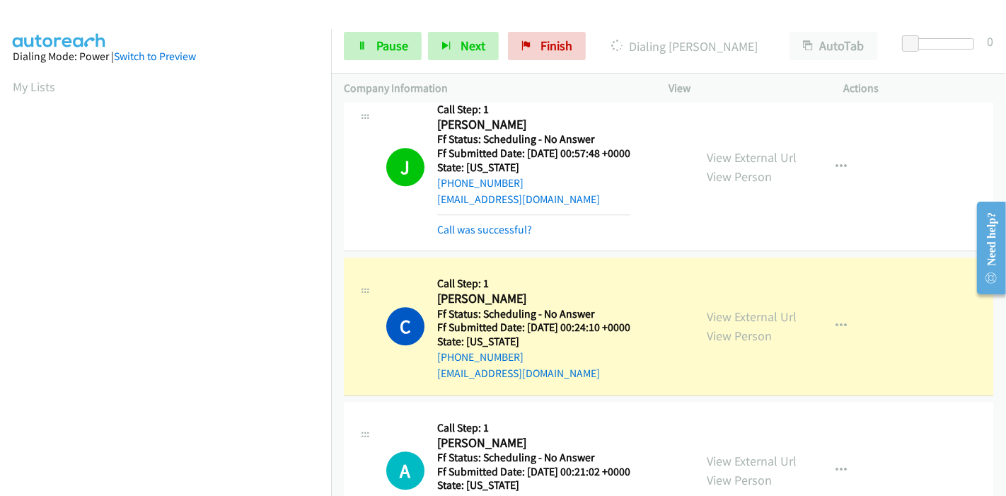
scroll to position [3379, 0]
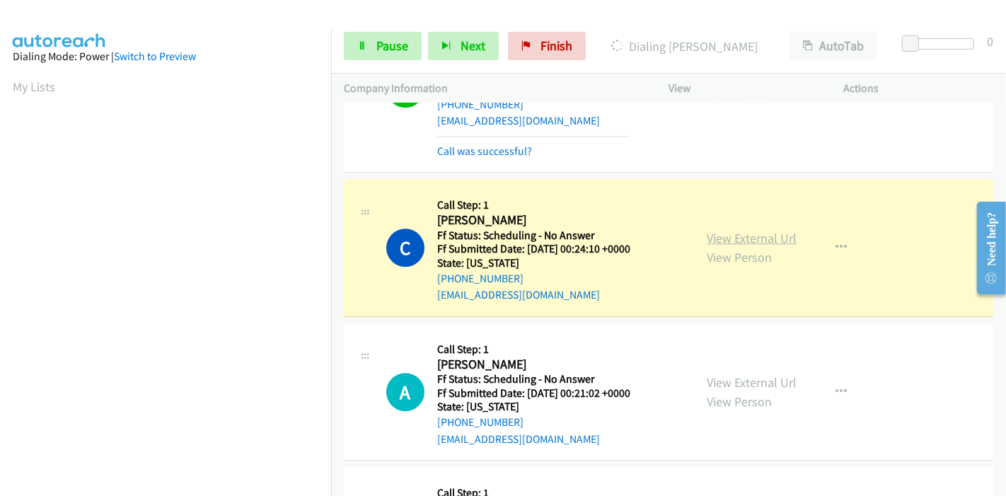
click at [743, 230] on link "View External Url" at bounding box center [752, 238] width 90 height 16
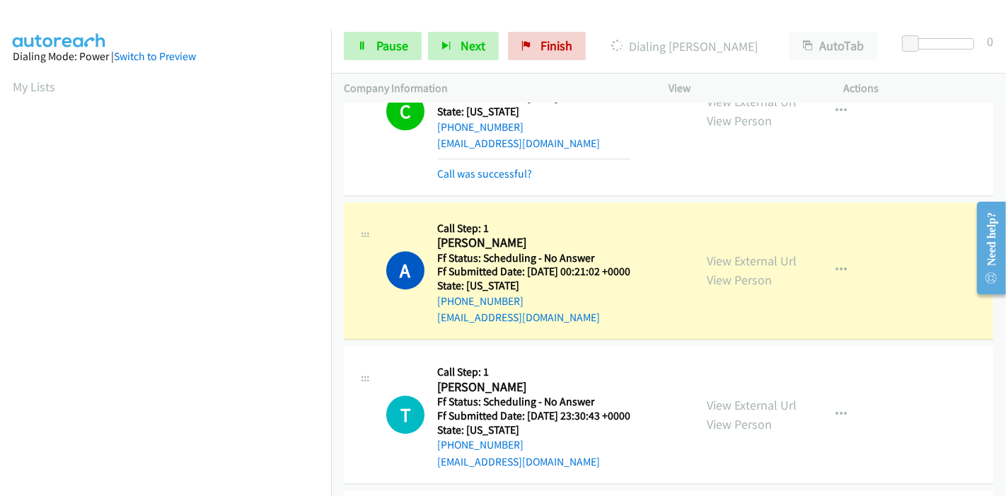
scroll to position [3536, 0]
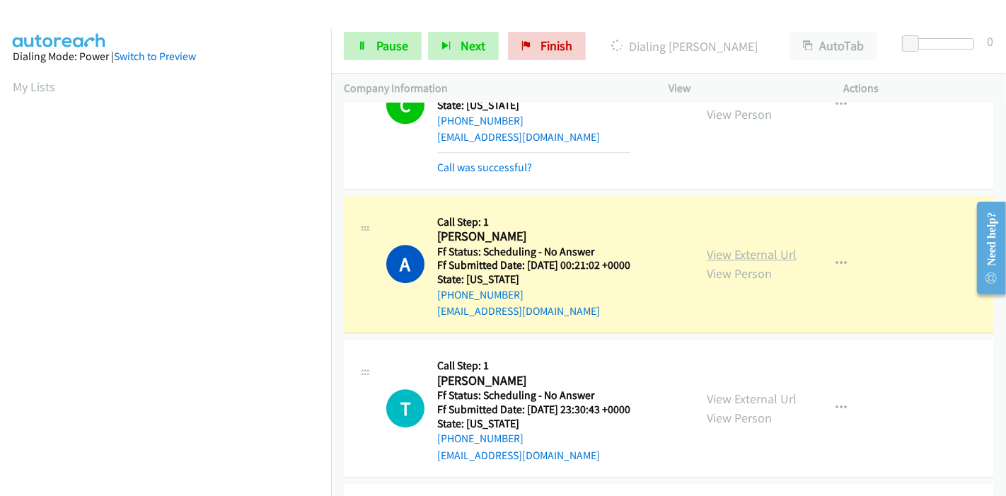
click at [737, 249] on link "View External Url" at bounding box center [752, 254] width 90 height 16
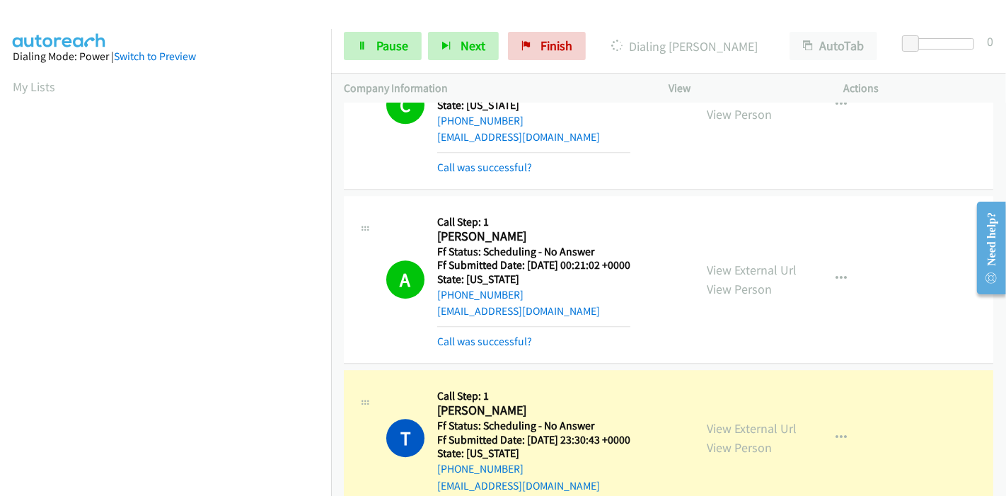
scroll to position [3772, 0]
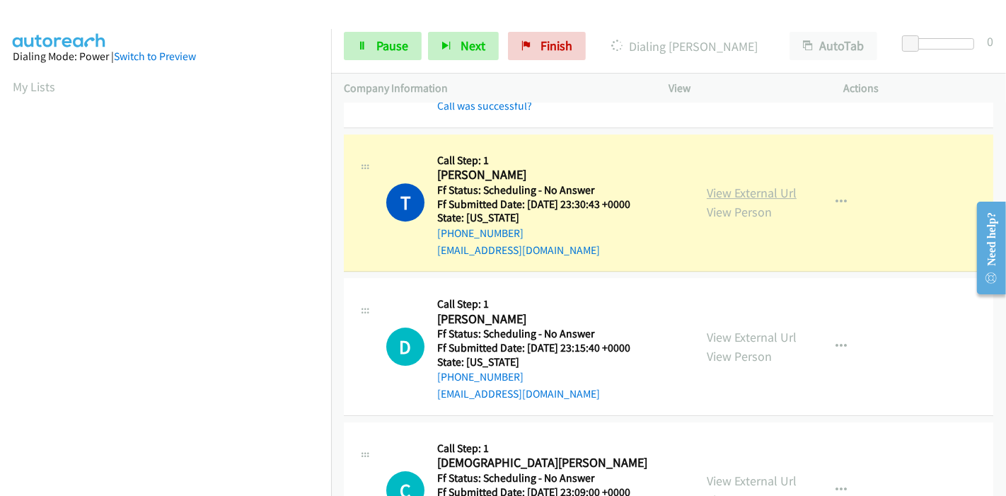
click at [761, 185] on link "View External Url" at bounding box center [752, 193] width 90 height 16
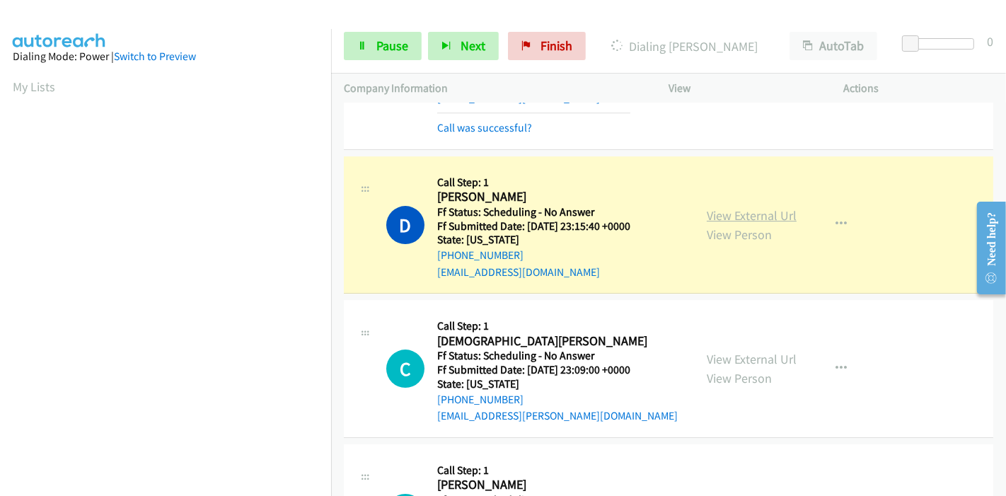
scroll to position [3929, 0]
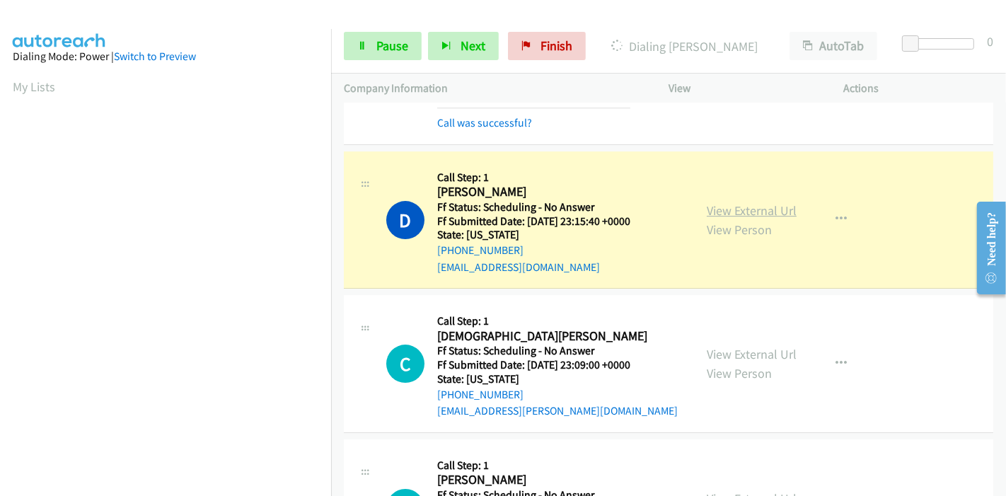
click at [722, 205] on link "View External Url" at bounding box center [752, 210] width 90 height 16
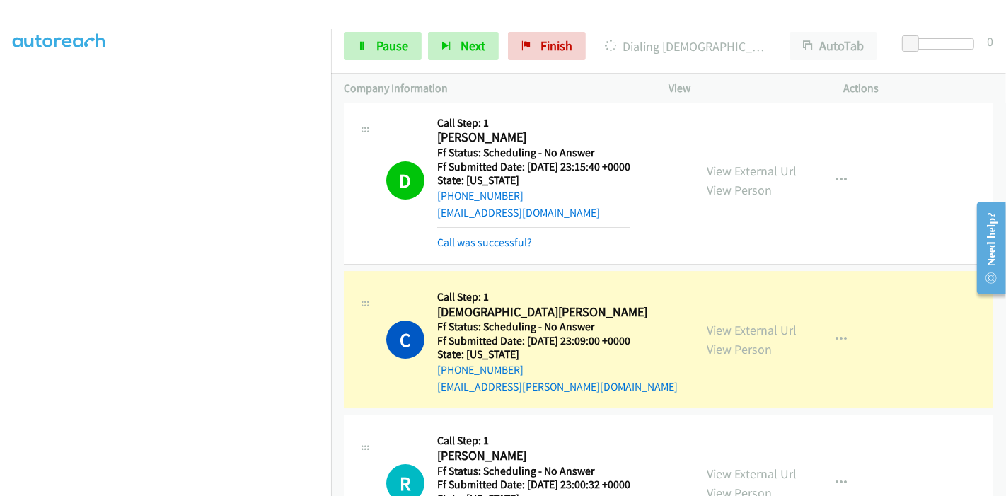
scroll to position [4007, 0]
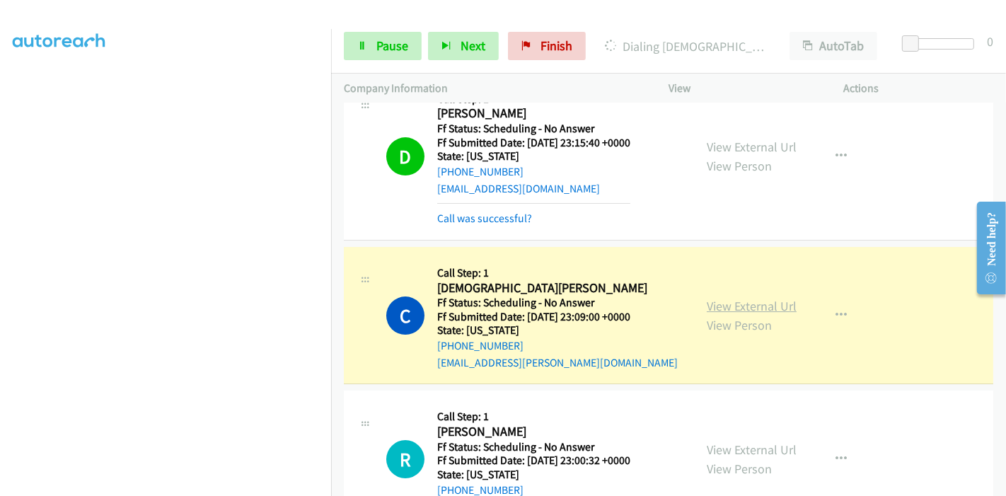
click at [770, 298] on link "View External Url" at bounding box center [752, 306] width 90 height 16
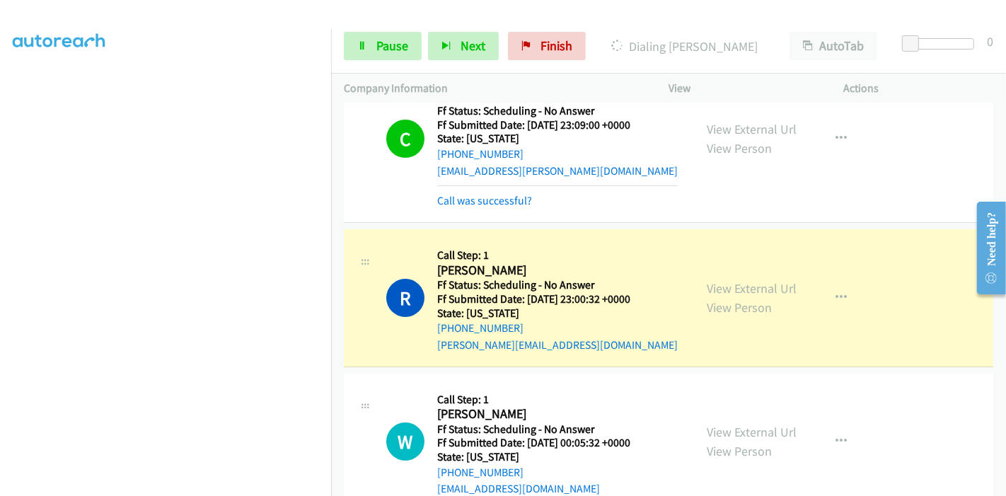
scroll to position [4244, 0]
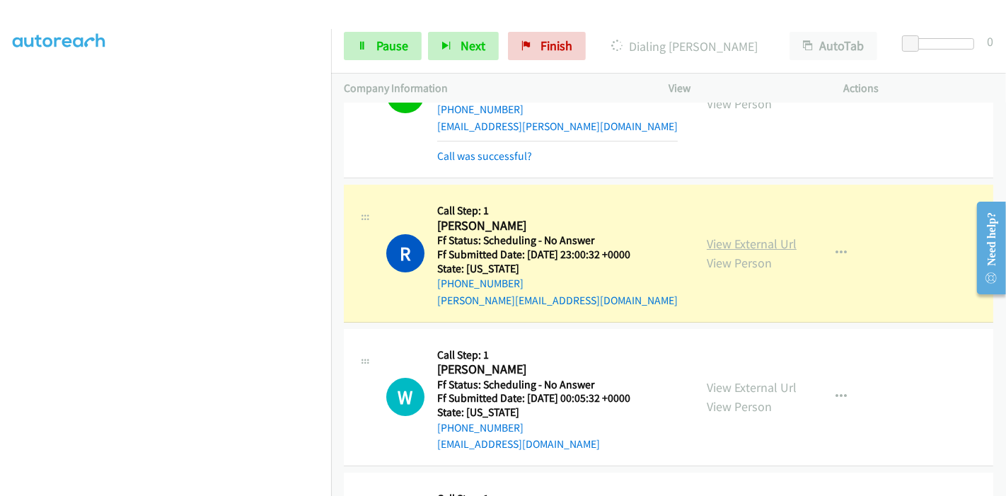
click at [748, 236] on link "View External Url" at bounding box center [752, 244] width 90 height 16
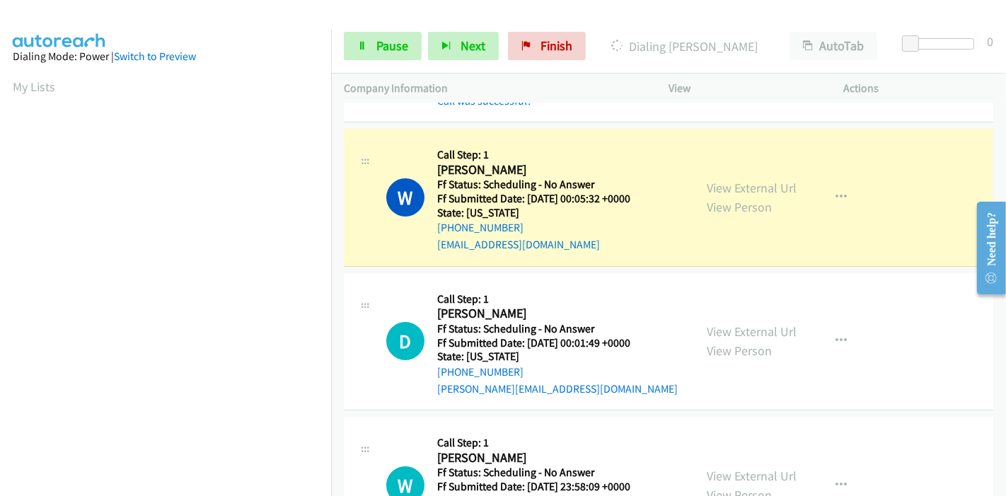
scroll to position [4479, 0]
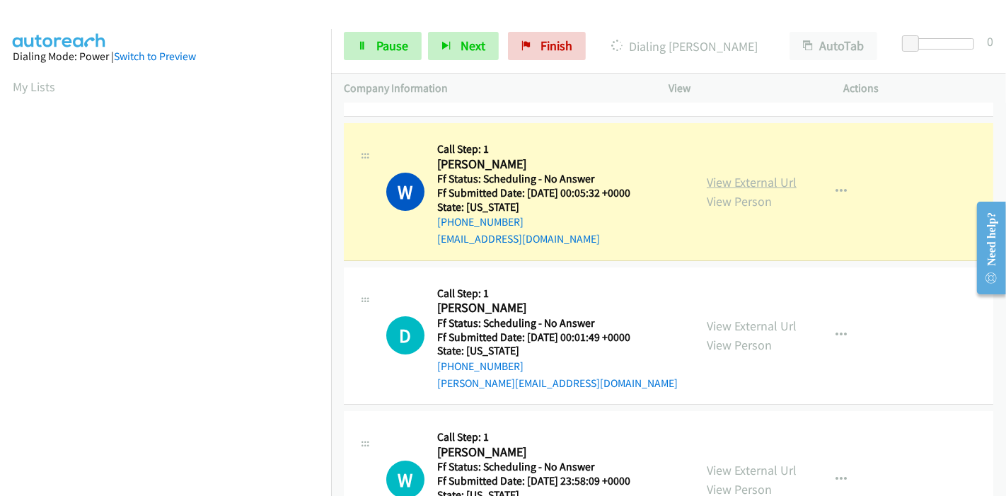
click at [777, 174] on link "View External Url" at bounding box center [752, 182] width 90 height 16
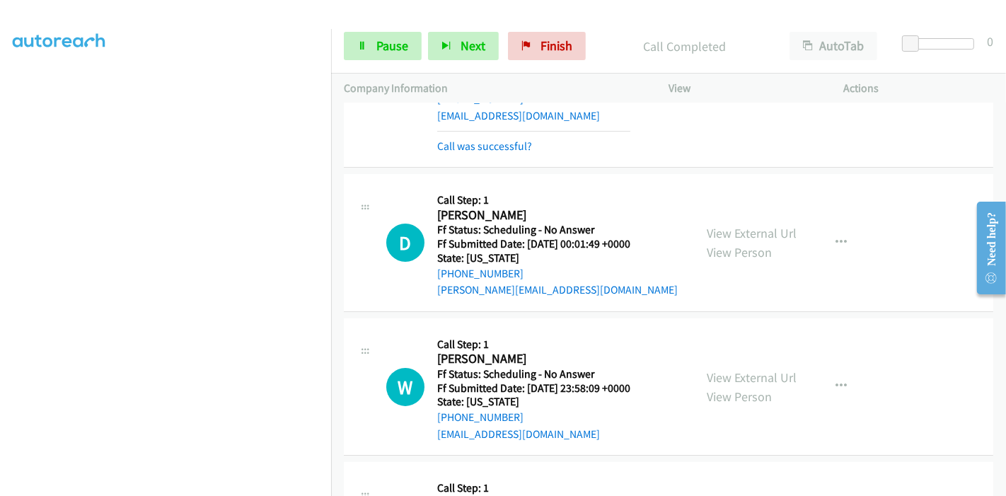
scroll to position [4636, 0]
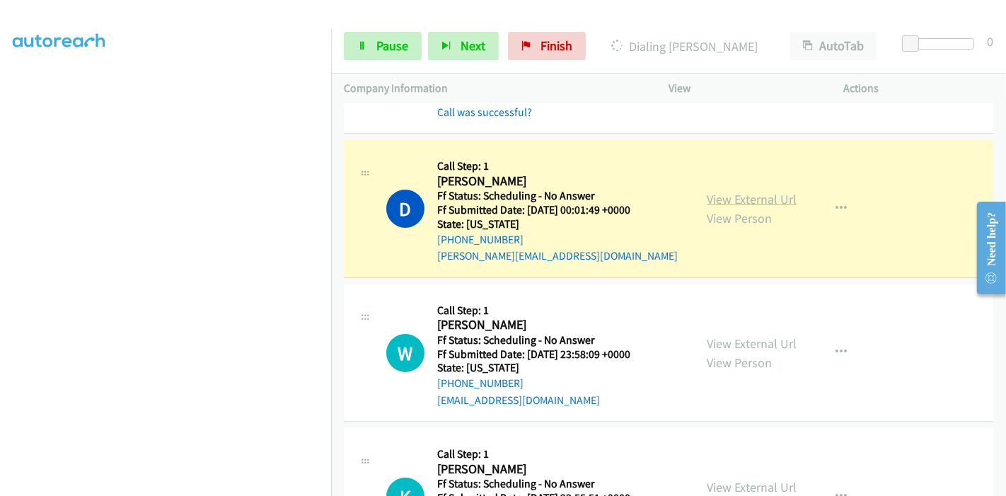
click at [716, 191] on link "View External Url" at bounding box center [752, 199] width 90 height 16
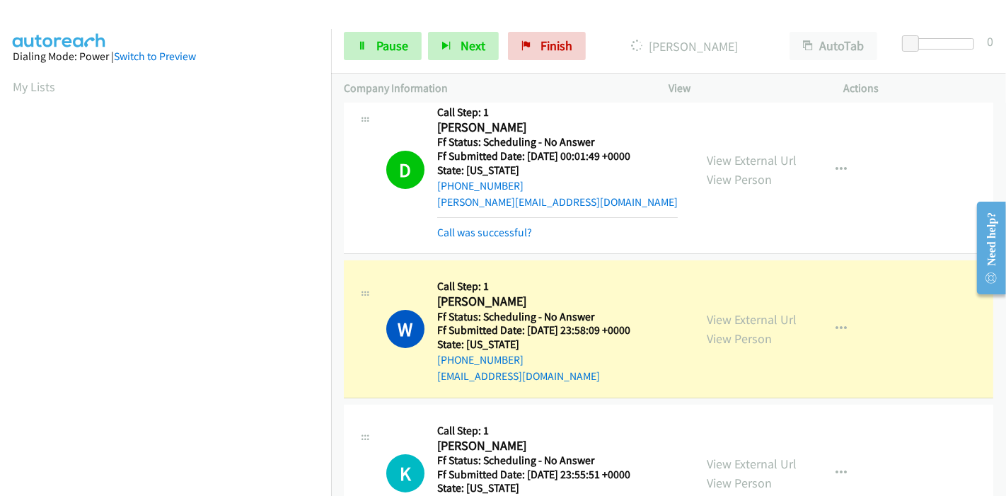
scroll to position [4715, 0]
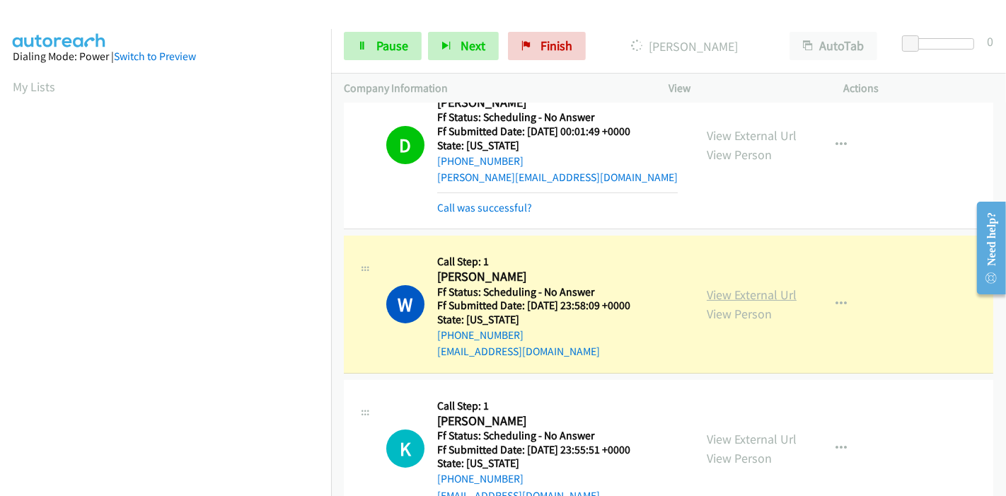
click at [768, 286] on link "View External Url" at bounding box center [752, 294] width 90 height 16
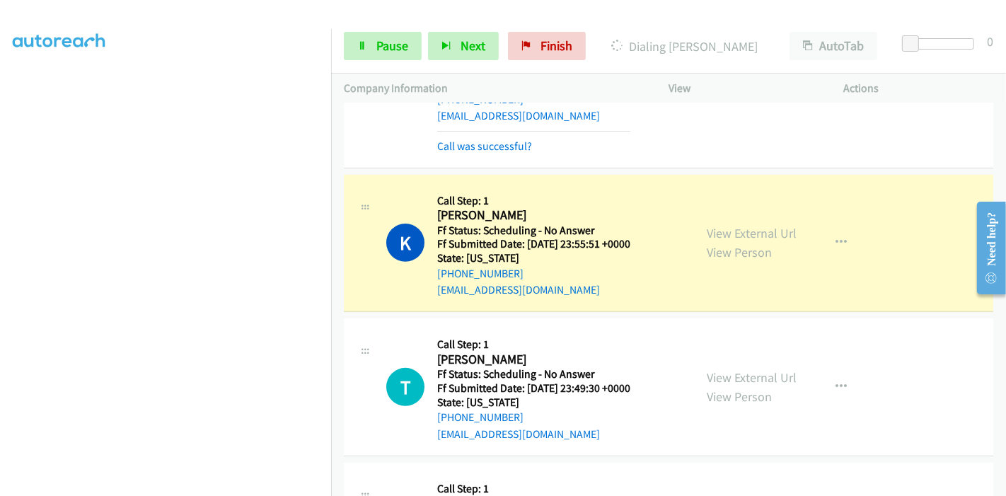
scroll to position [4951, 0]
click at [733, 224] on link "View External Url" at bounding box center [752, 232] width 90 height 16
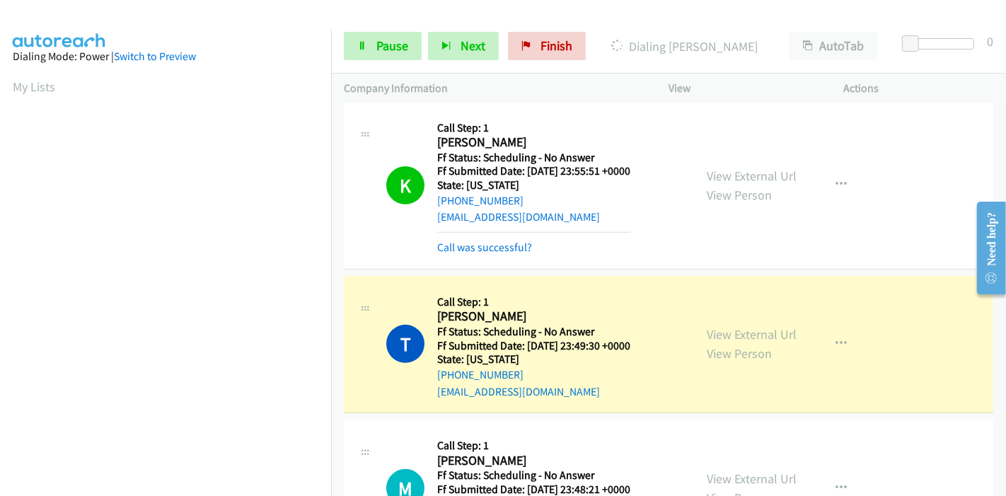
scroll to position [5108, 0]
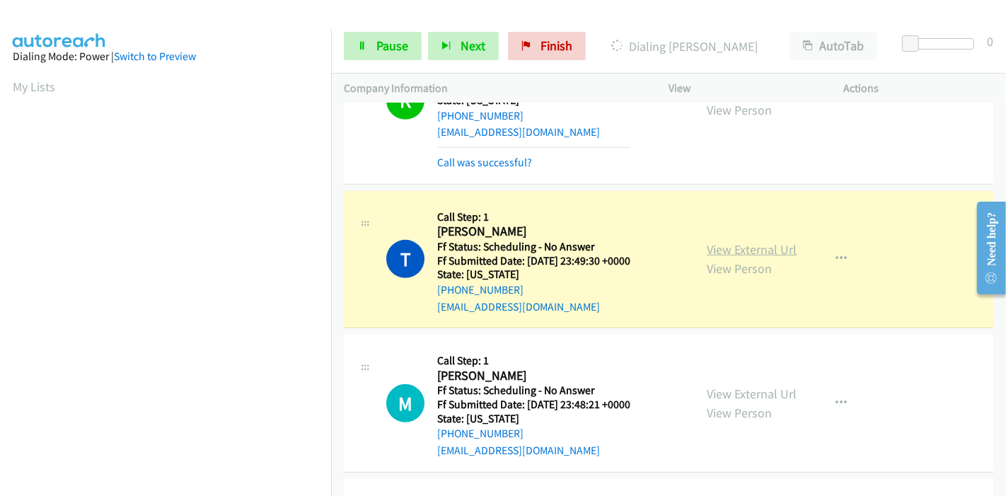
click at [755, 241] on link "View External Url" at bounding box center [752, 249] width 90 height 16
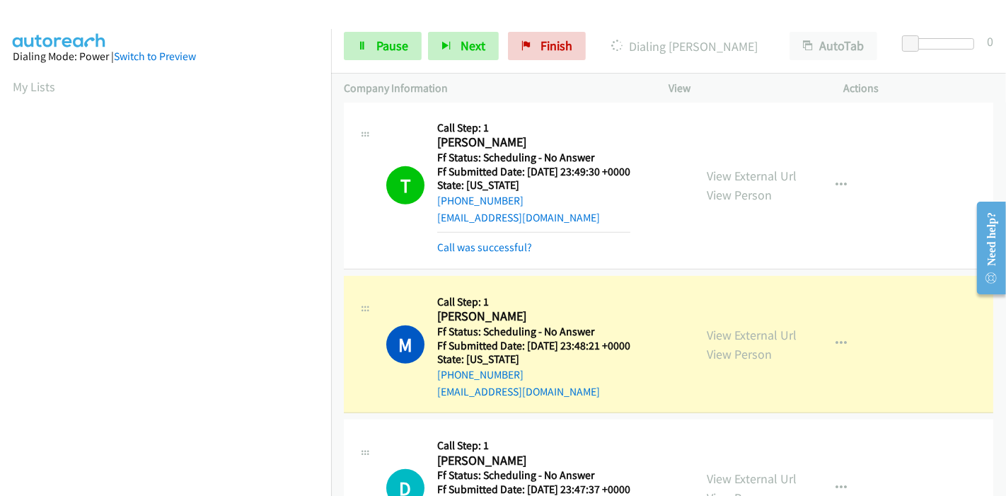
scroll to position [5343, 0]
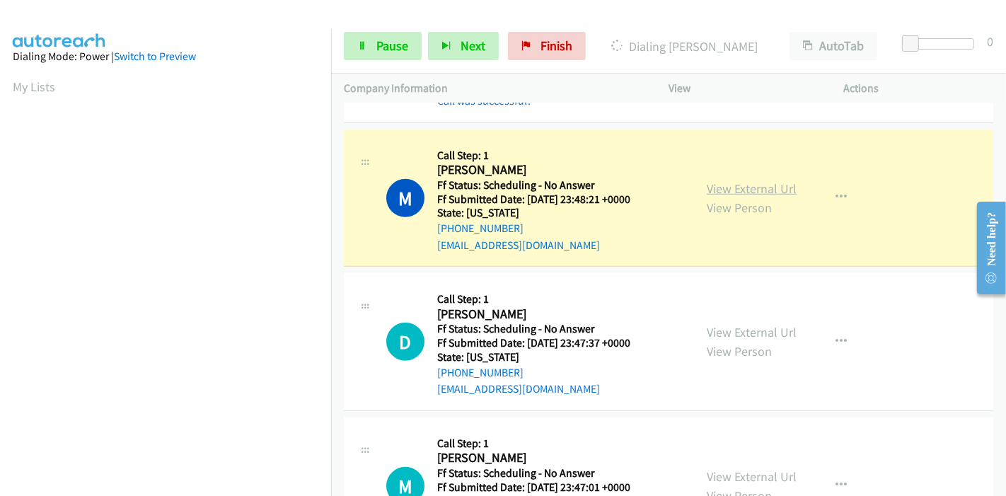
click at [772, 180] on link "View External Url" at bounding box center [752, 188] width 90 height 16
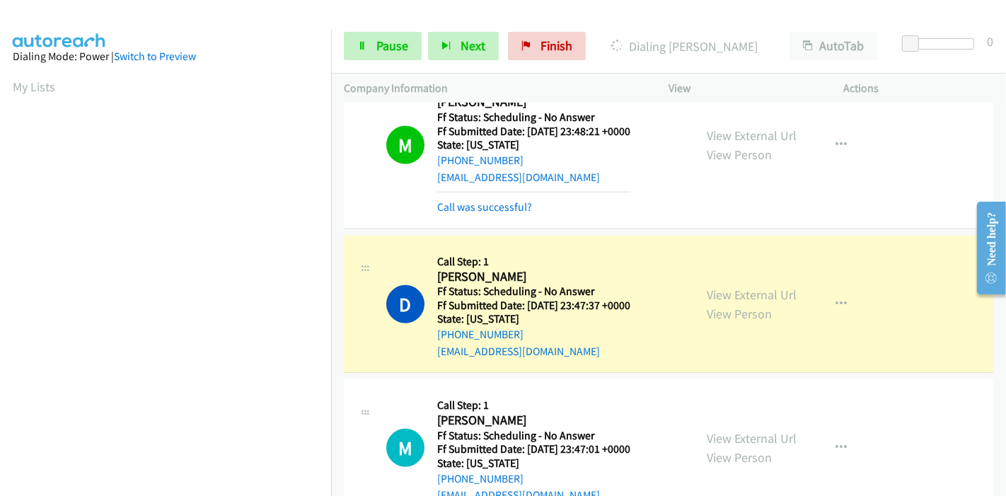
scroll to position [5500, 0]
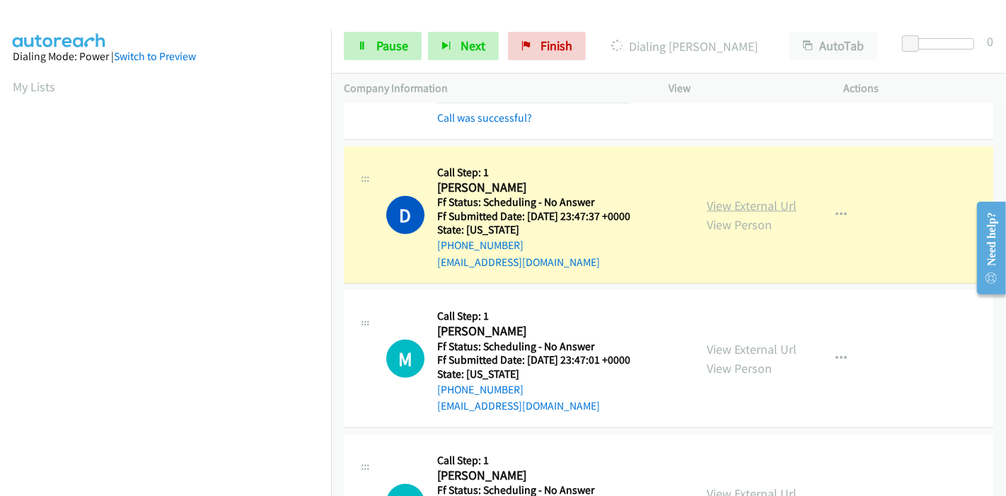
click at [750, 197] on link "View External Url" at bounding box center [752, 205] width 90 height 16
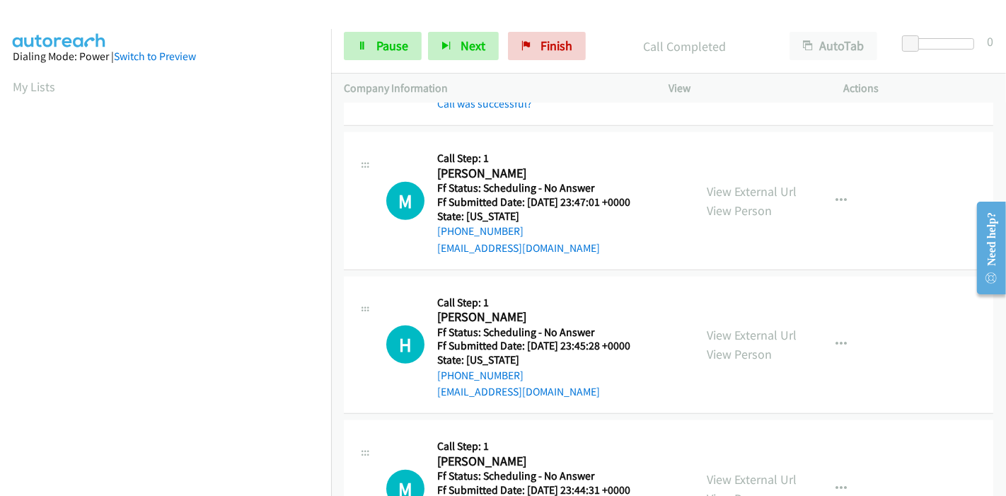
scroll to position [5737, 0]
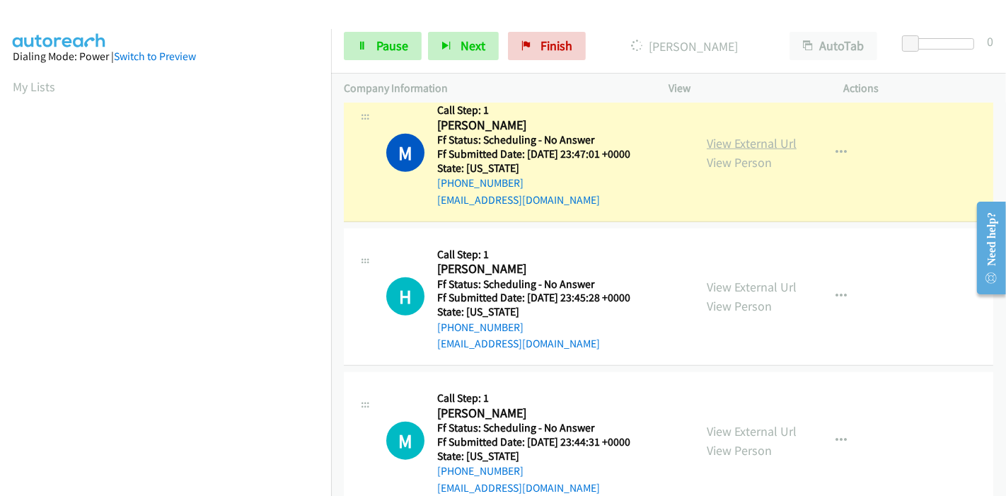
click at [729, 135] on link "View External Url" at bounding box center [752, 143] width 90 height 16
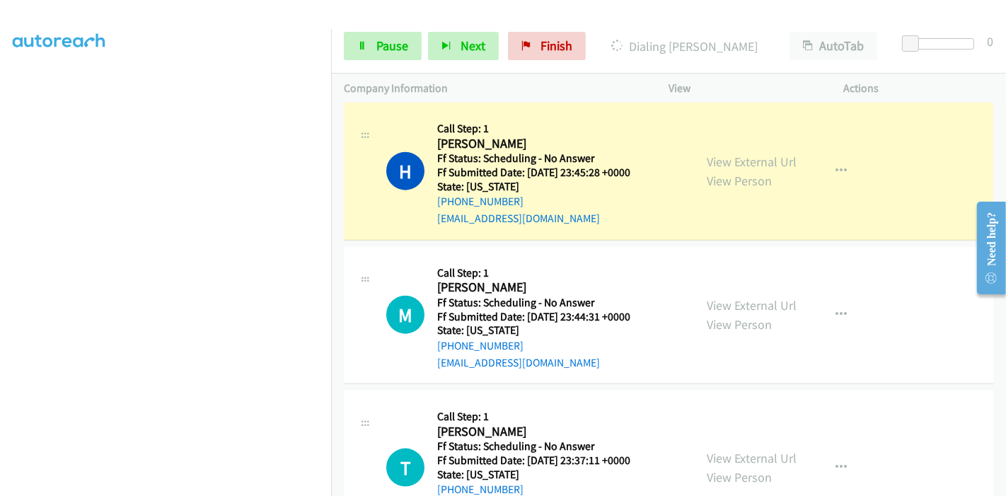
scroll to position [5894, 0]
click at [757, 152] on link "View External Url" at bounding box center [752, 160] width 90 height 16
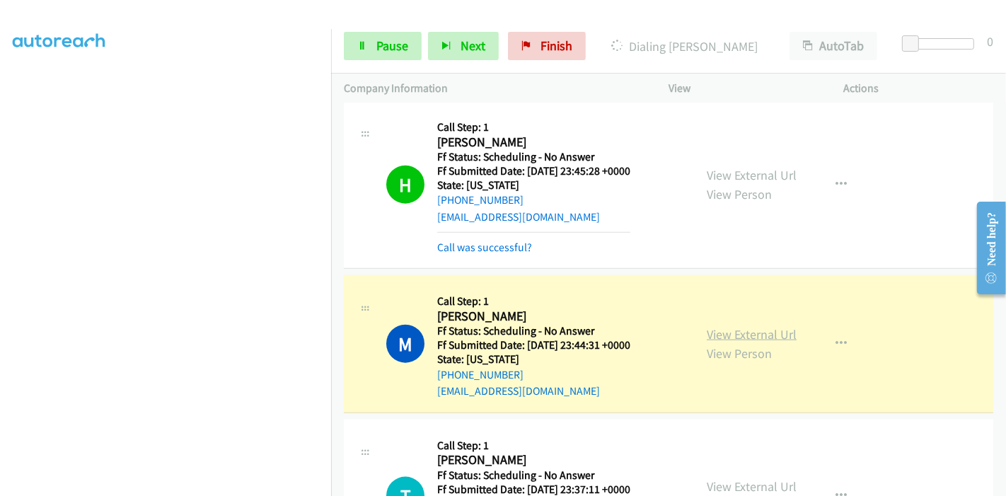
click at [707, 326] on link "View External Url" at bounding box center [752, 334] width 90 height 16
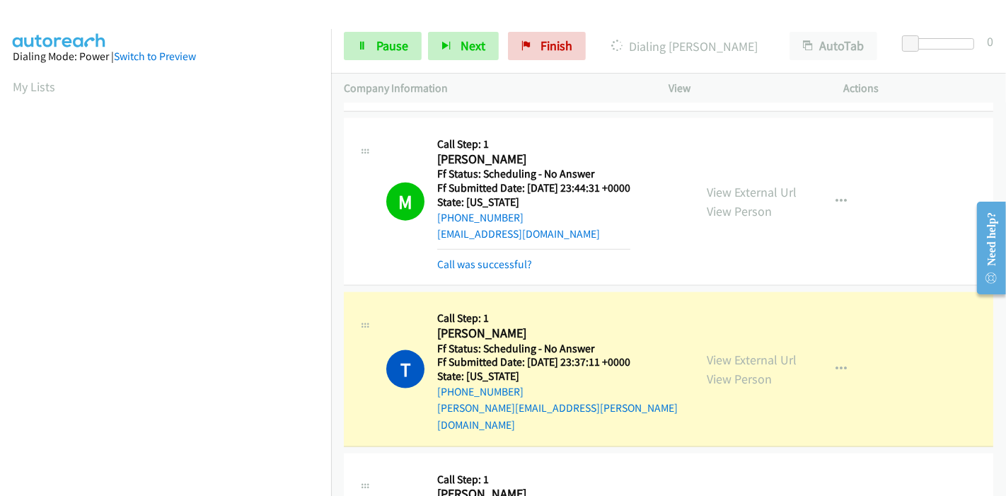
scroll to position [6129, 0]
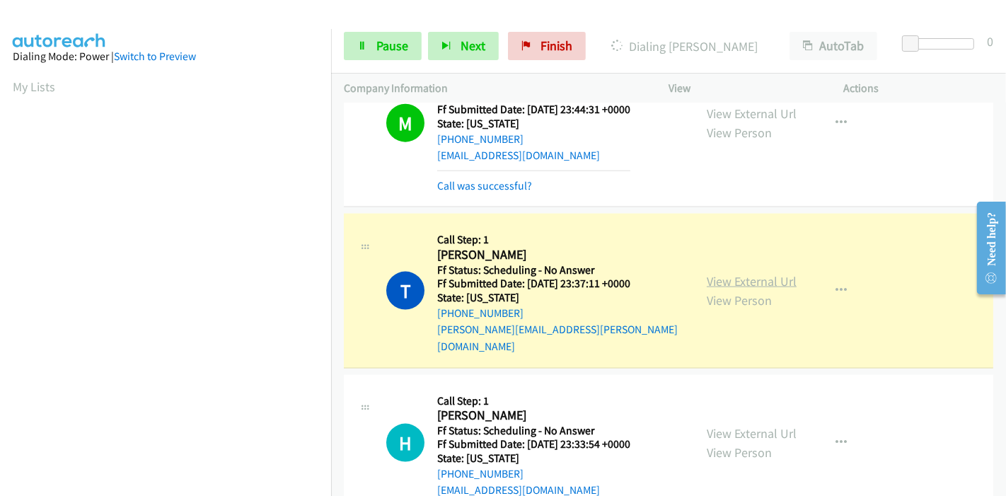
click at [732, 273] on link "View External Url" at bounding box center [752, 281] width 90 height 16
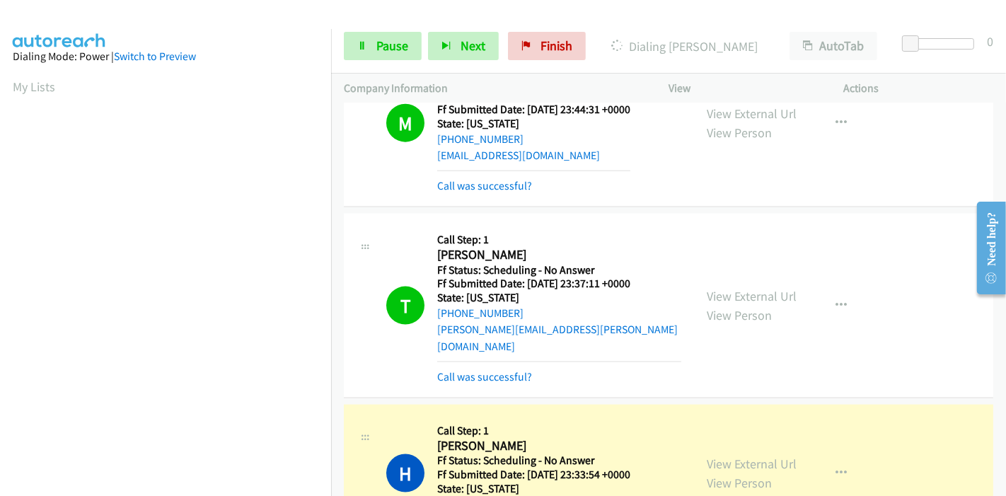
scroll to position [298, 0]
click at [721, 455] on link "View External Url" at bounding box center [752, 463] width 90 height 16
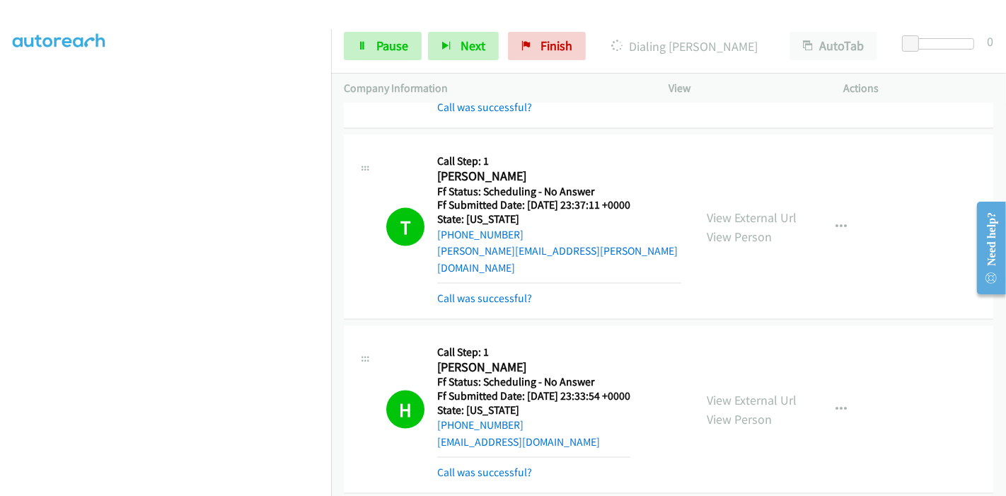
scroll to position [6444, 0]
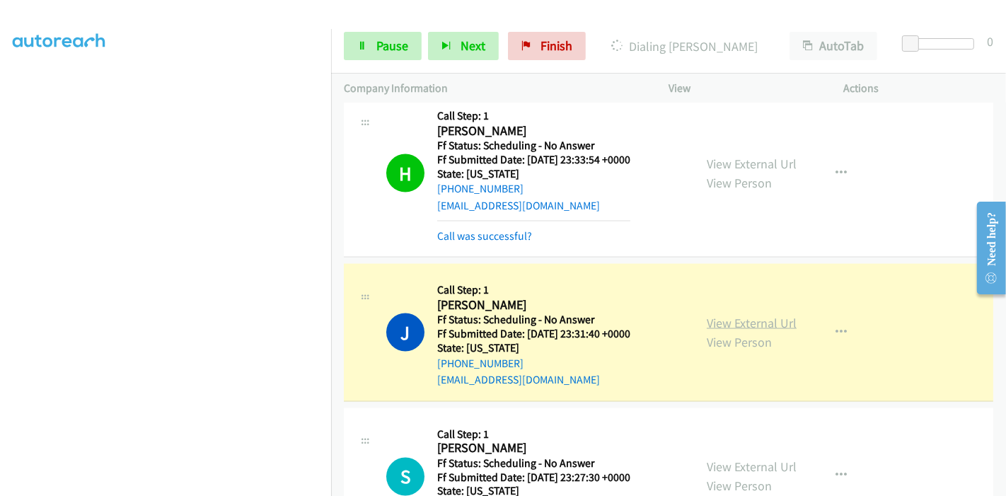
click at [725, 315] on link "View External Url" at bounding box center [752, 323] width 90 height 16
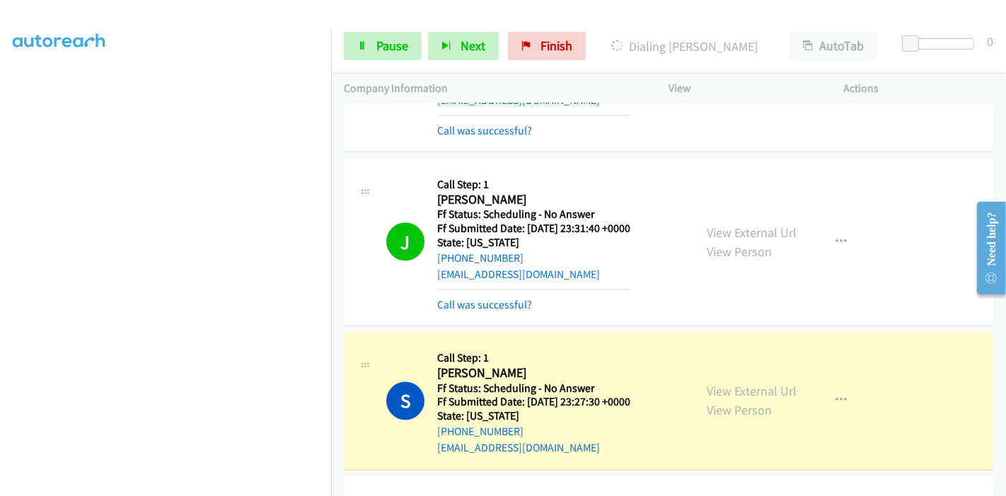
scroll to position [6679, 0]
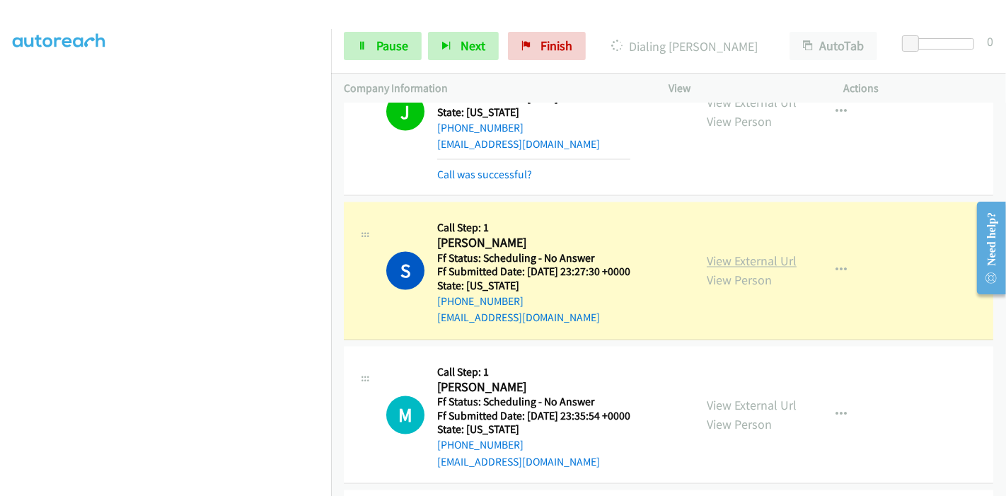
click at [707, 253] on link "View External Url" at bounding box center [752, 261] width 90 height 16
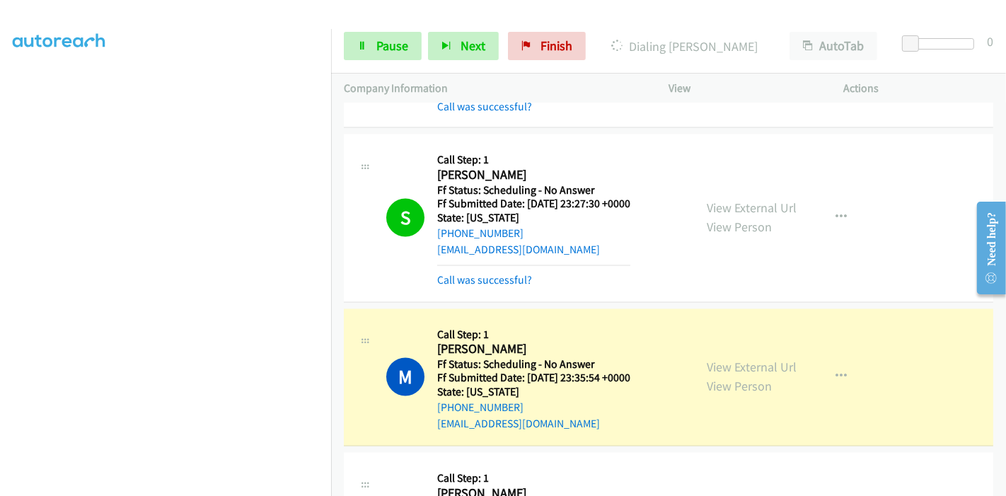
scroll to position [6836, 0]
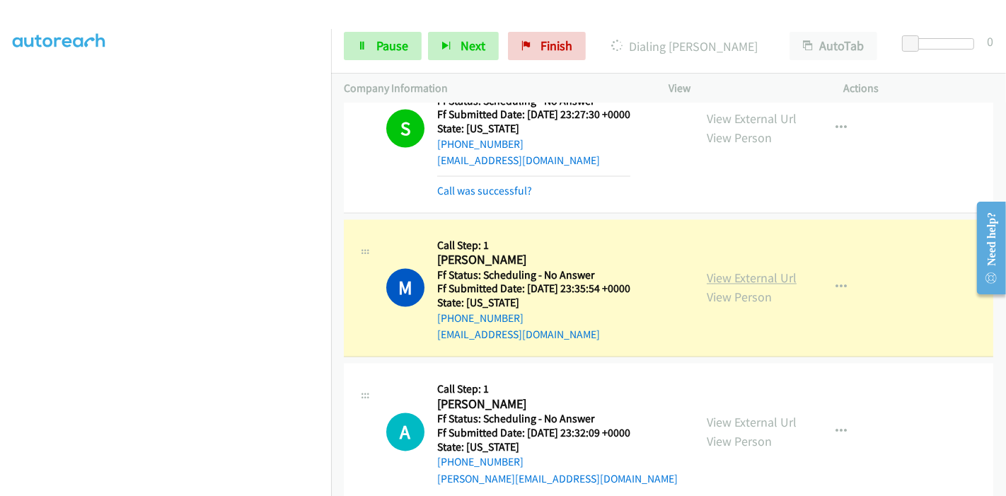
click at [737, 270] on link "View External Url" at bounding box center [752, 278] width 90 height 16
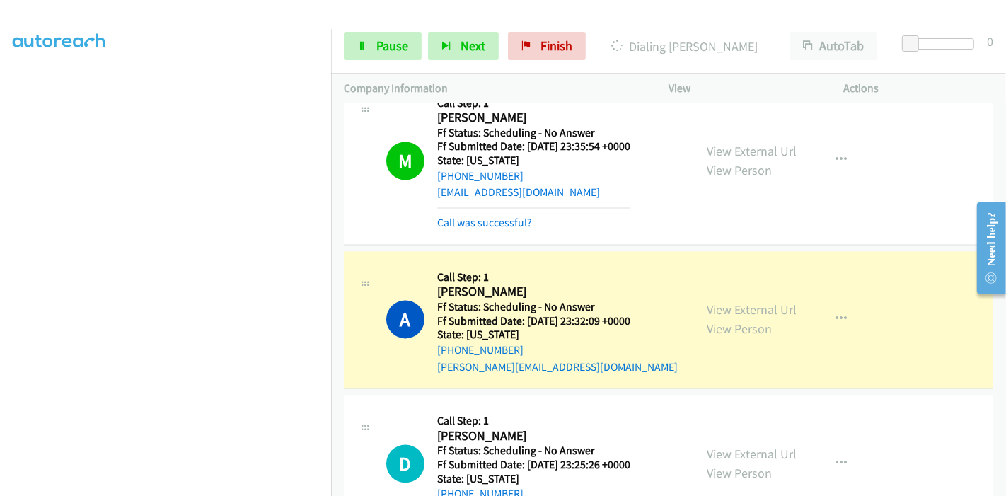
scroll to position [6993, 0]
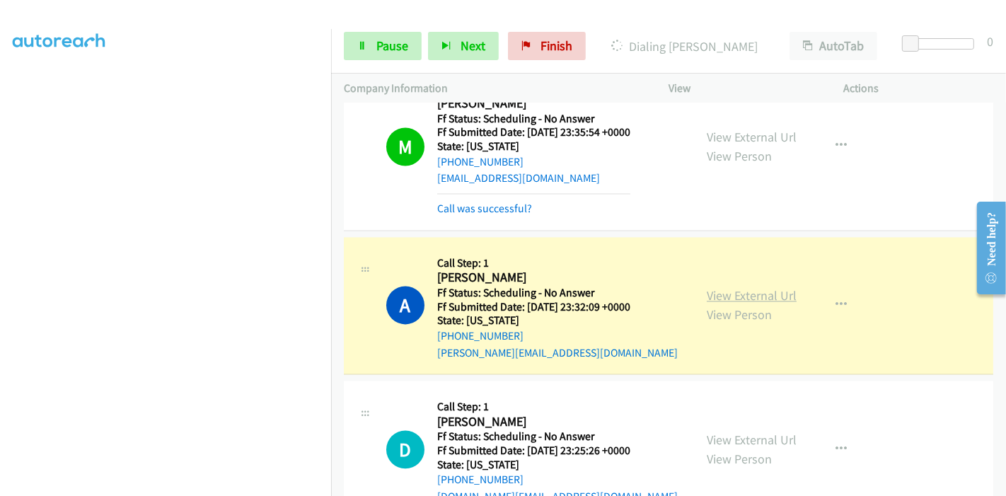
click at [748, 287] on link "View External Url" at bounding box center [752, 295] width 90 height 16
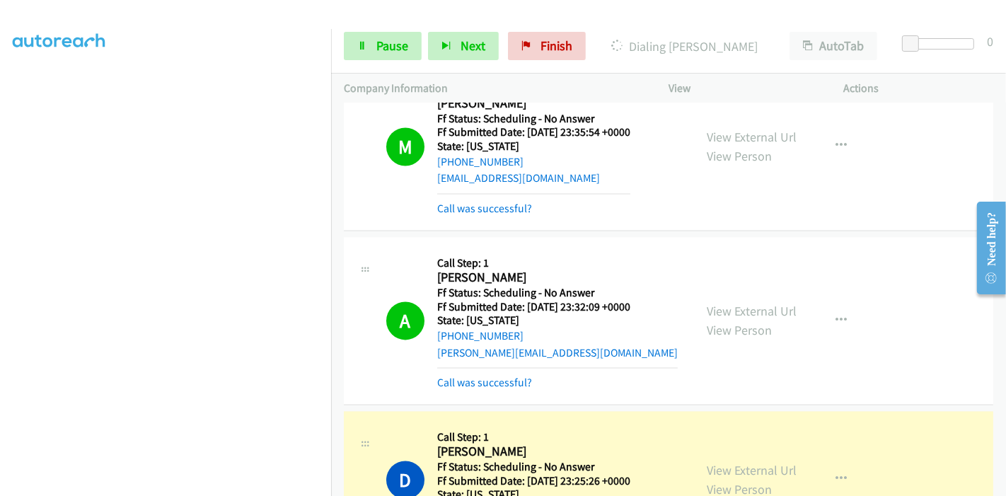
scroll to position [7230, 0]
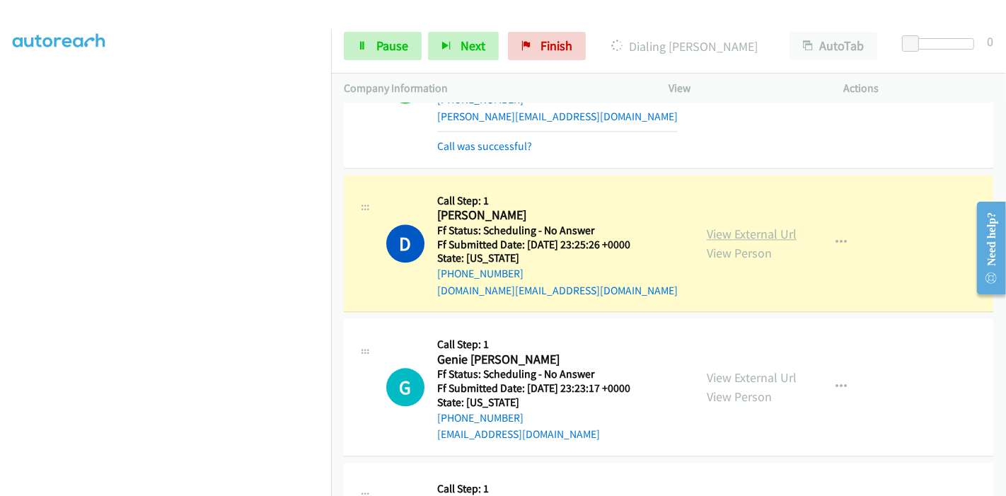
click at [758, 226] on link "View External Url" at bounding box center [752, 234] width 90 height 16
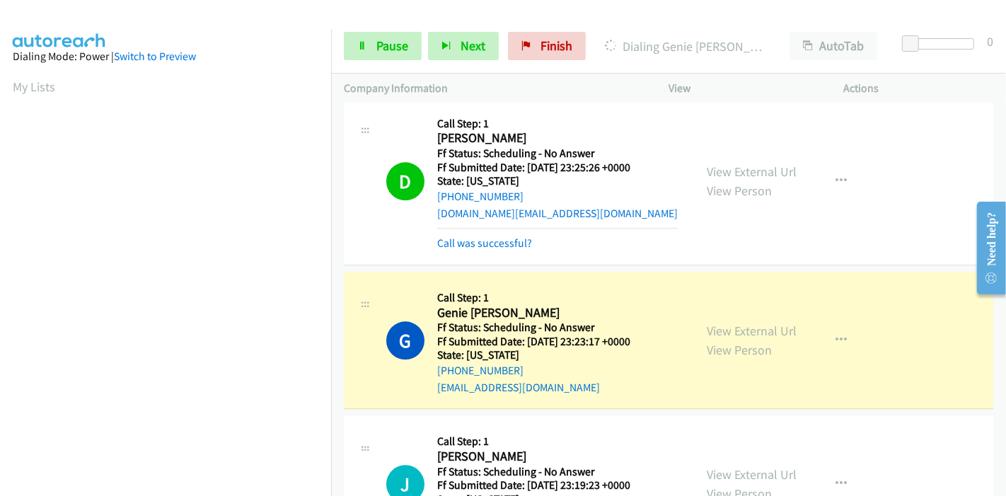
scroll to position [7387, 0]
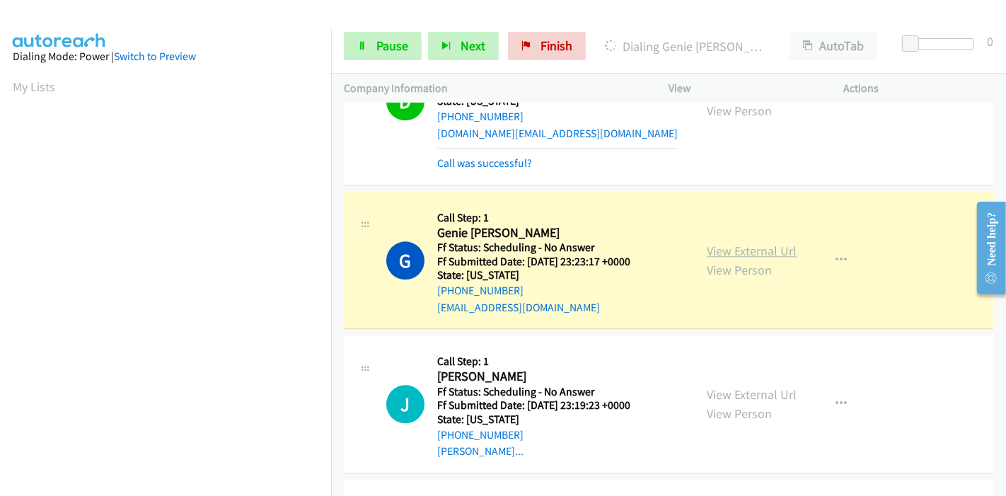
click at [709, 243] on link "View External Url" at bounding box center [752, 251] width 90 height 16
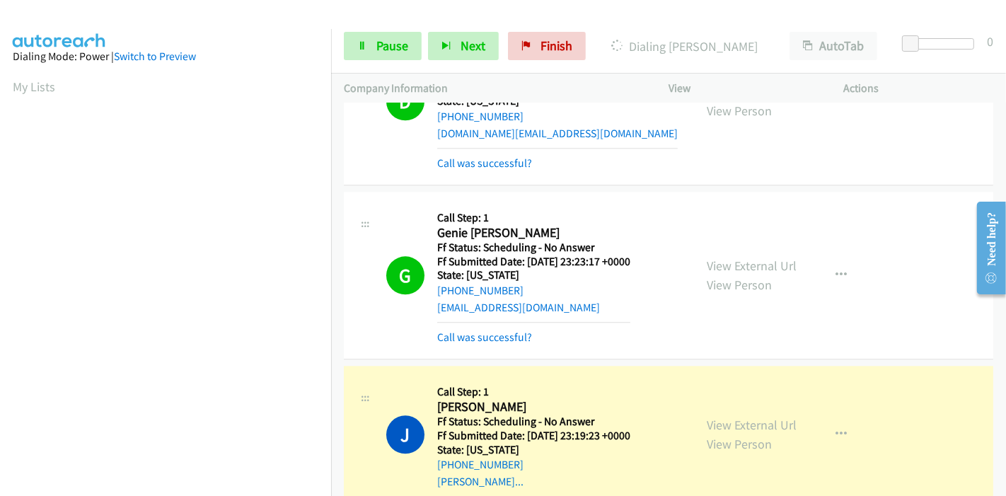
scroll to position [7622, 0]
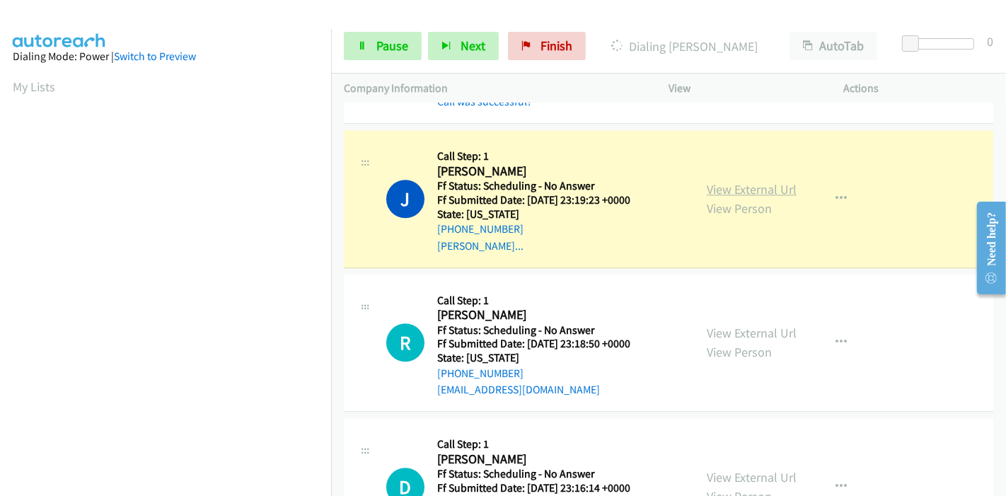
click at [740, 181] on link "View External Url" at bounding box center [752, 189] width 90 height 16
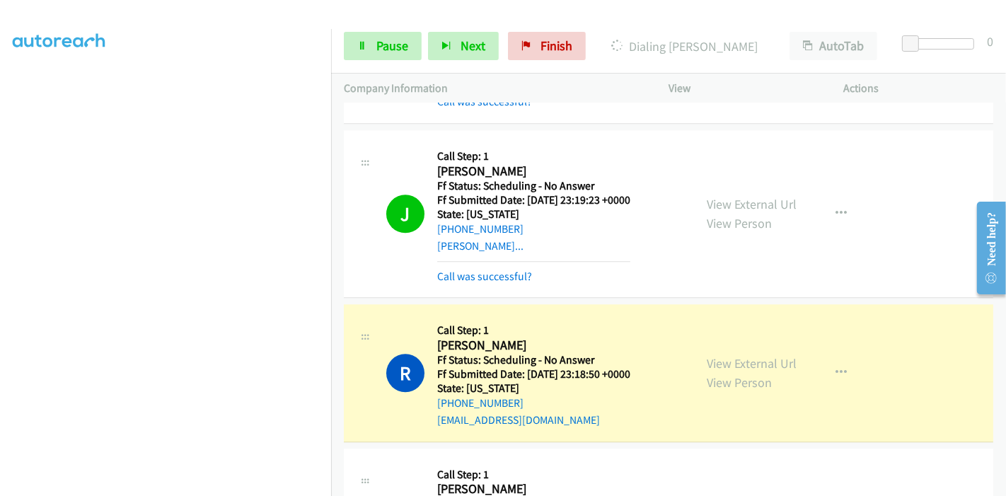
scroll to position [0, 0]
click at [716, 355] on link "View External Url" at bounding box center [752, 363] width 90 height 16
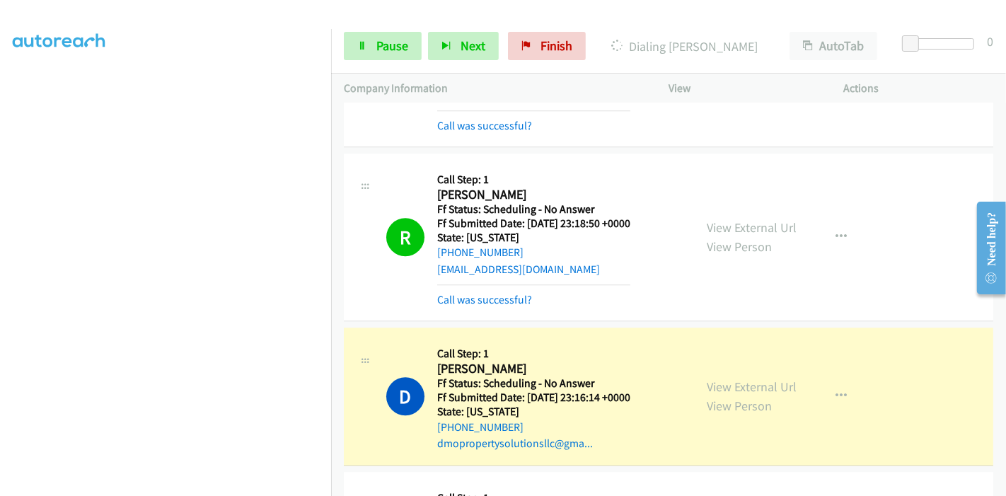
scroll to position [7858, 0]
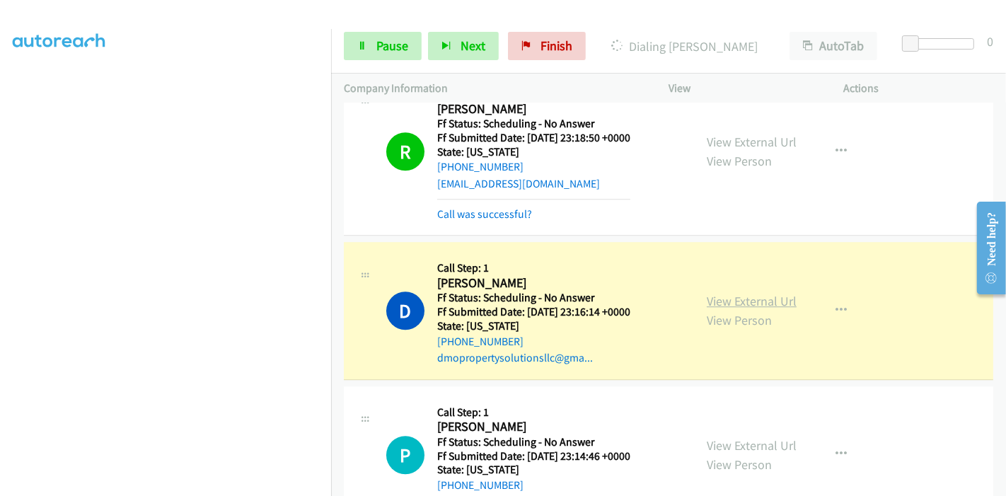
click at [746, 293] on link "View External Url" at bounding box center [752, 301] width 90 height 16
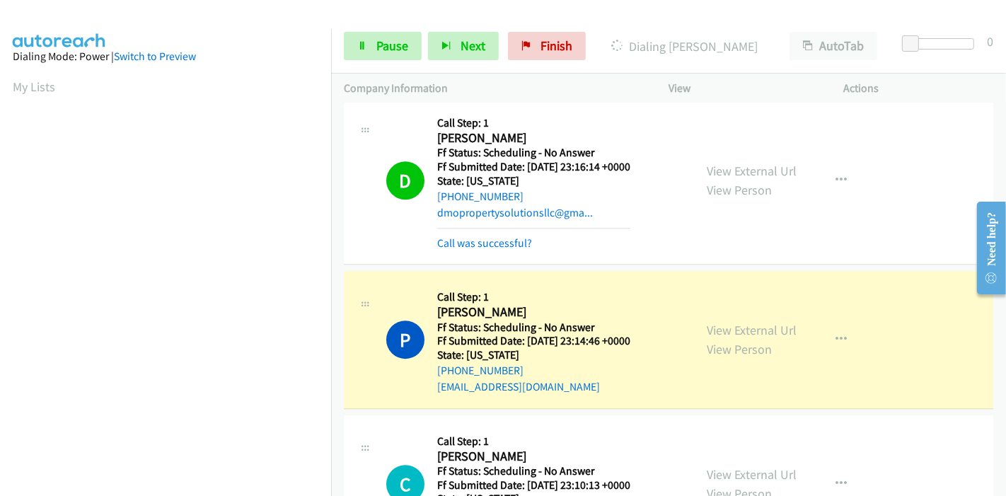
scroll to position [8094, 0]
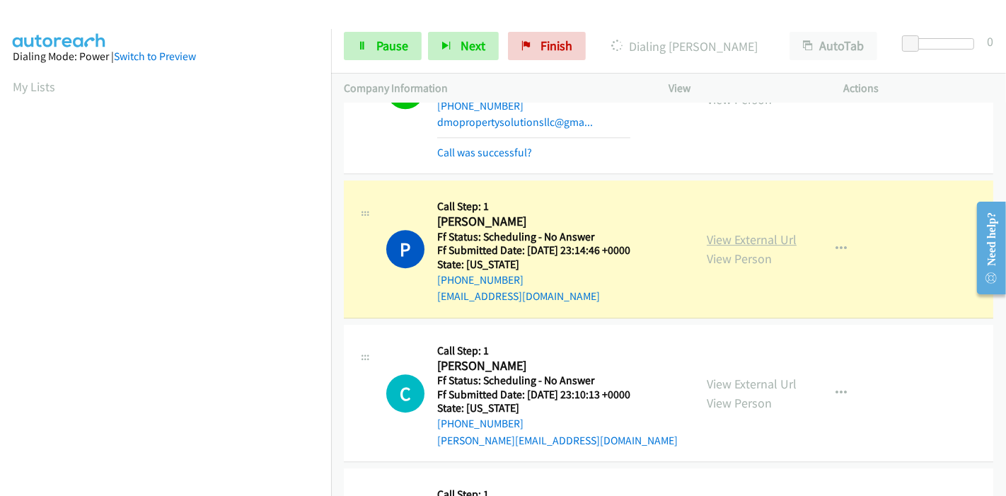
click at [779, 231] on link "View External Url" at bounding box center [752, 239] width 90 height 16
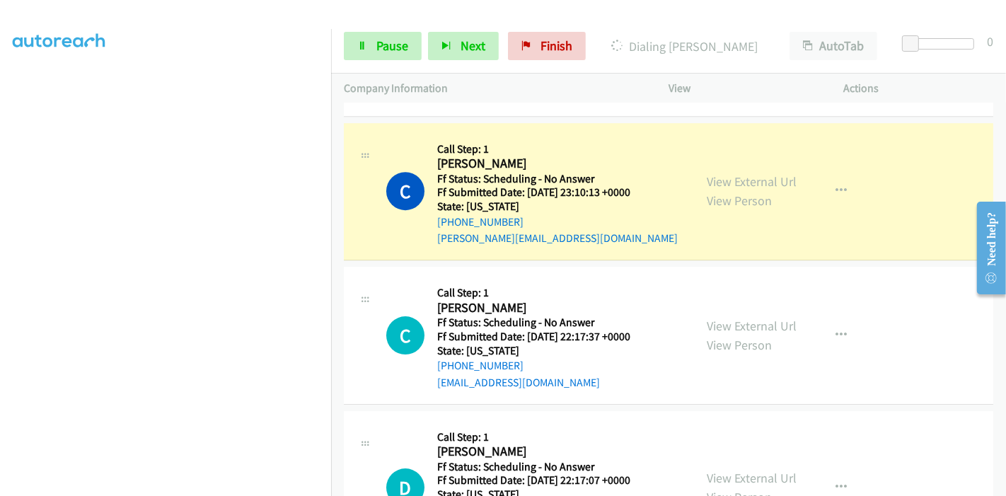
scroll to position [8329, 0]
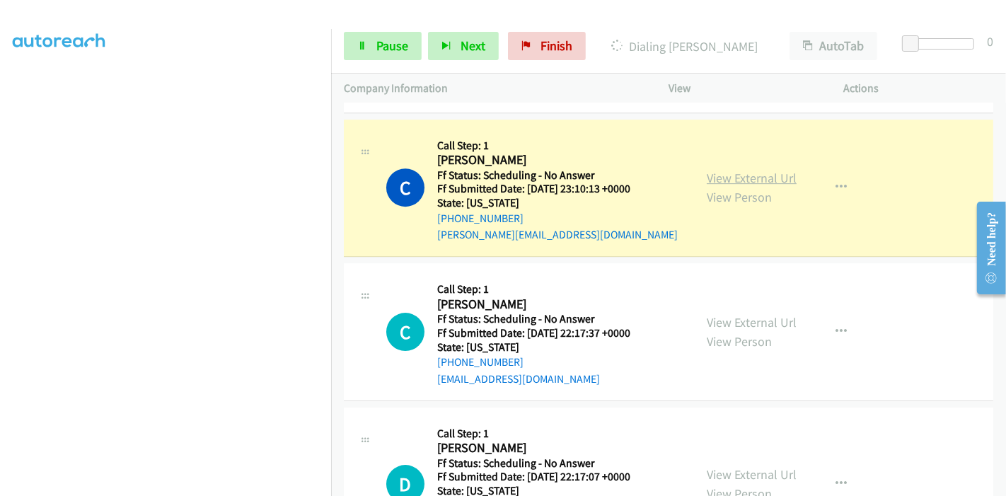
click at [764, 170] on link "View External Url" at bounding box center [752, 178] width 90 height 16
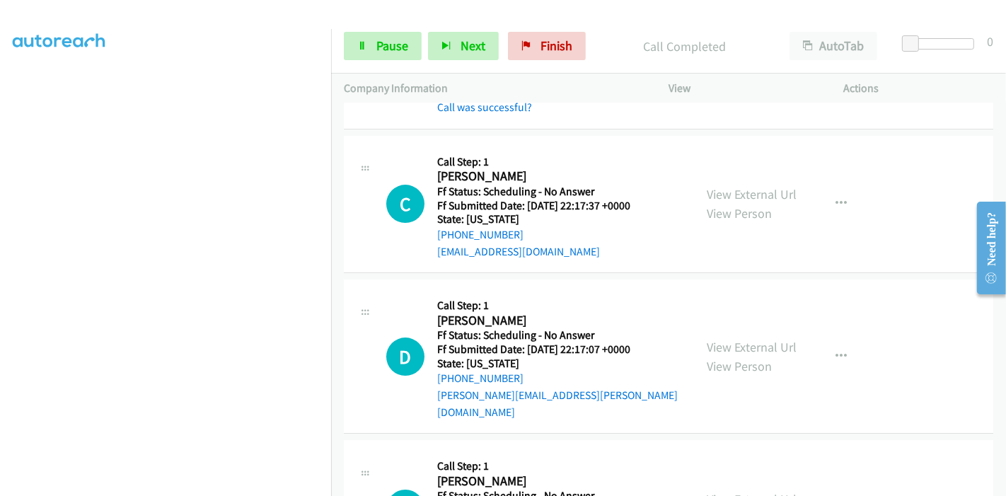
scroll to position [141, 0]
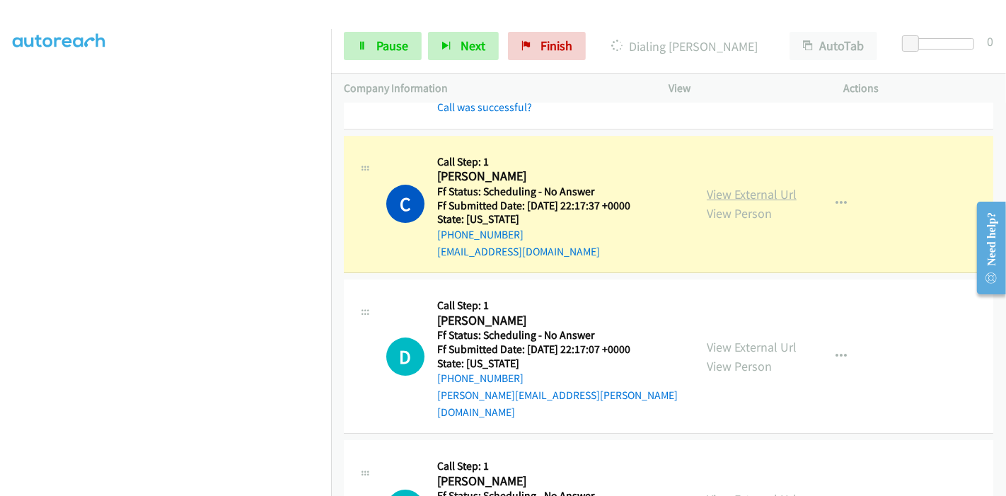
click at [721, 186] on link "View External Url" at bounding box center [752, 194] width 90 height 16
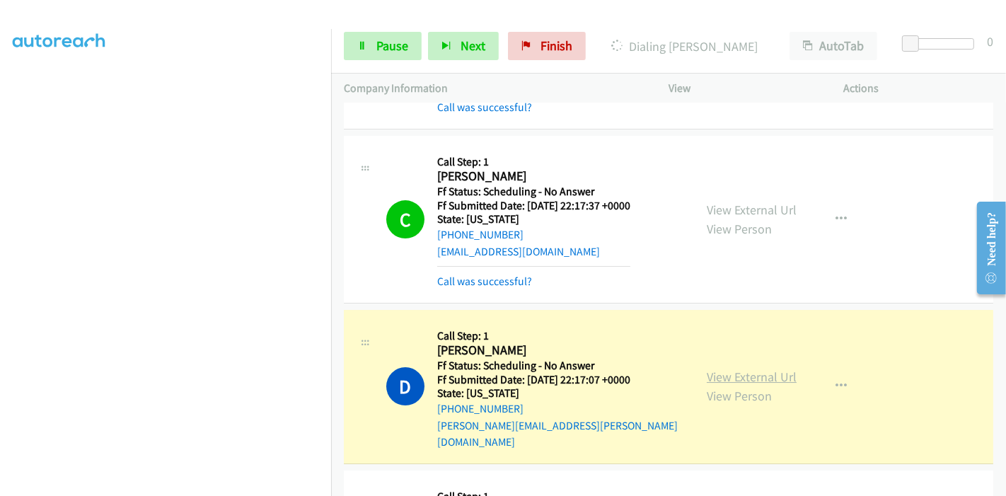
click at [718, 368] on link "View External Url" at bounding box center [752, 376] width 90 height 16
click at [358, 48] on icon at bounding box center [362, 47] width 10 height 10
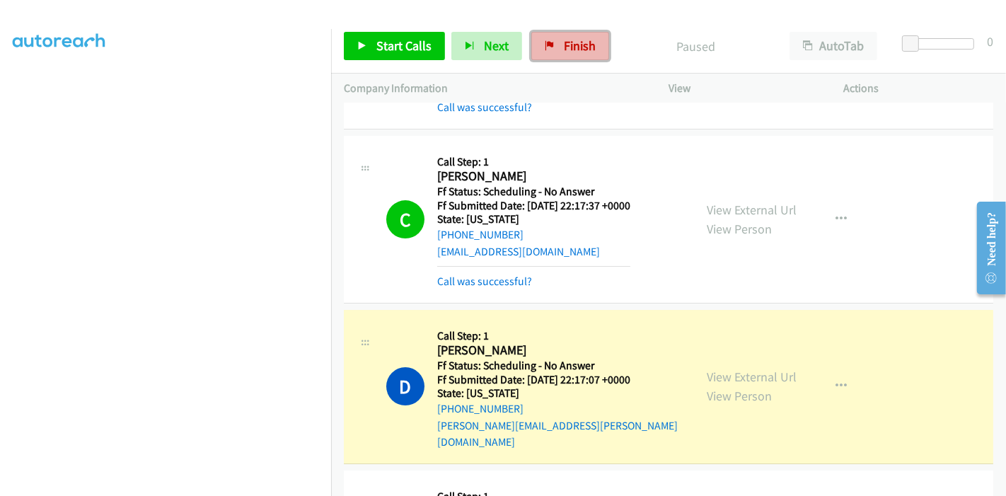
click at [567, 49] on span "Finish" at bounding box center [580, 45] width 32 height 16
